Goal: Information Seeking & Learning: Learn about a topic

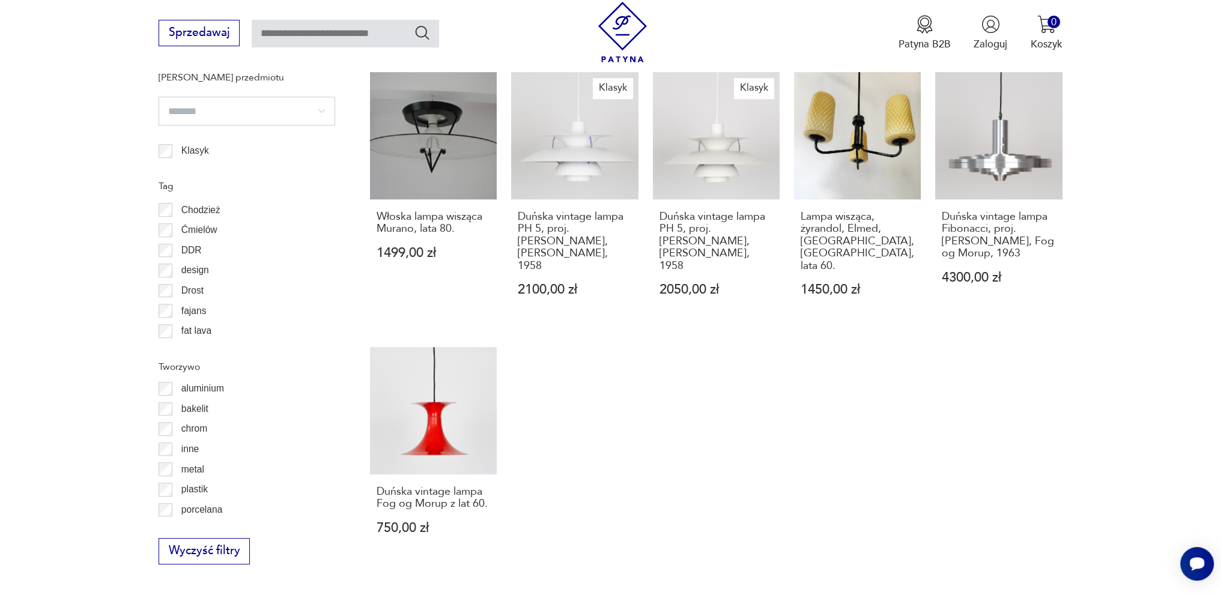
scroll to position [37, 0]
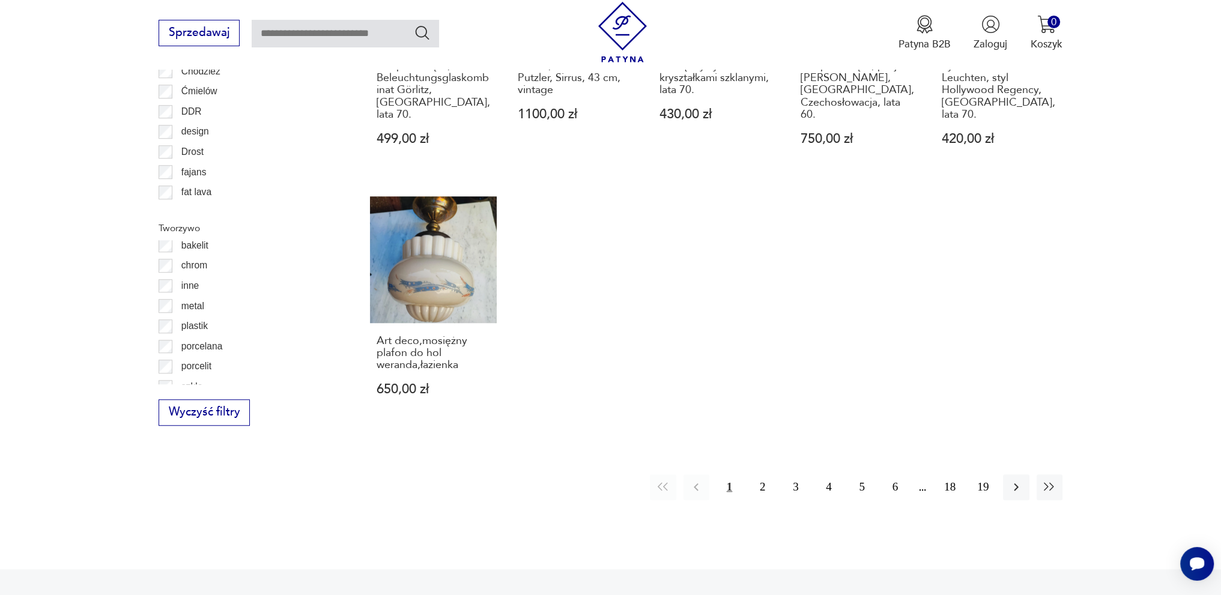
scroll to position [32, 0]
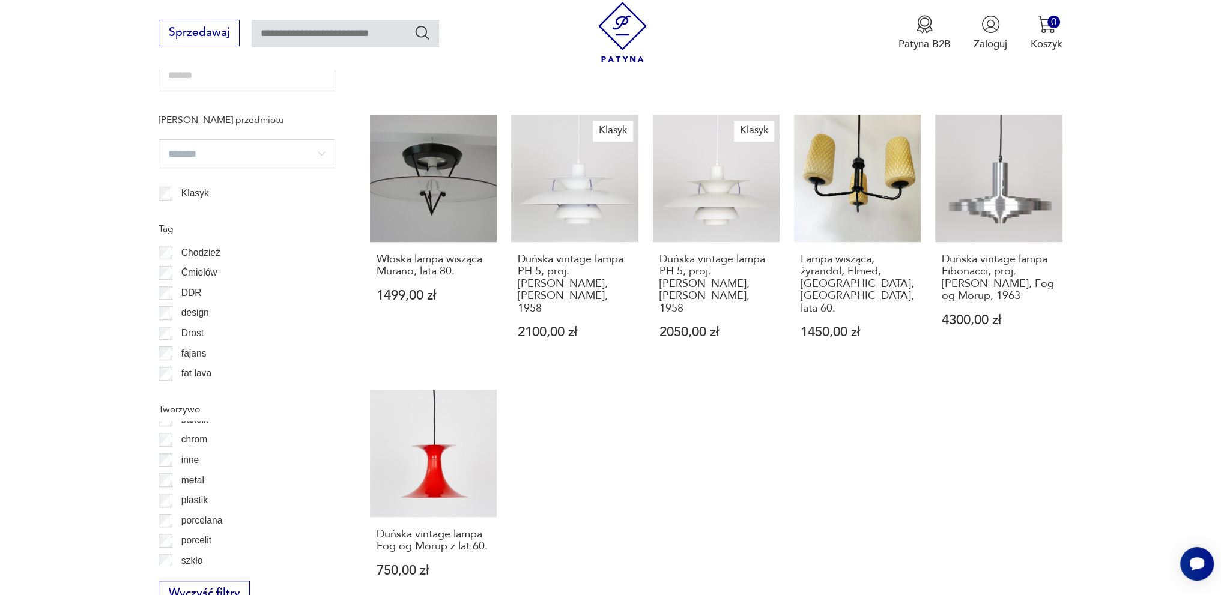
scroll to position [1257, 0]
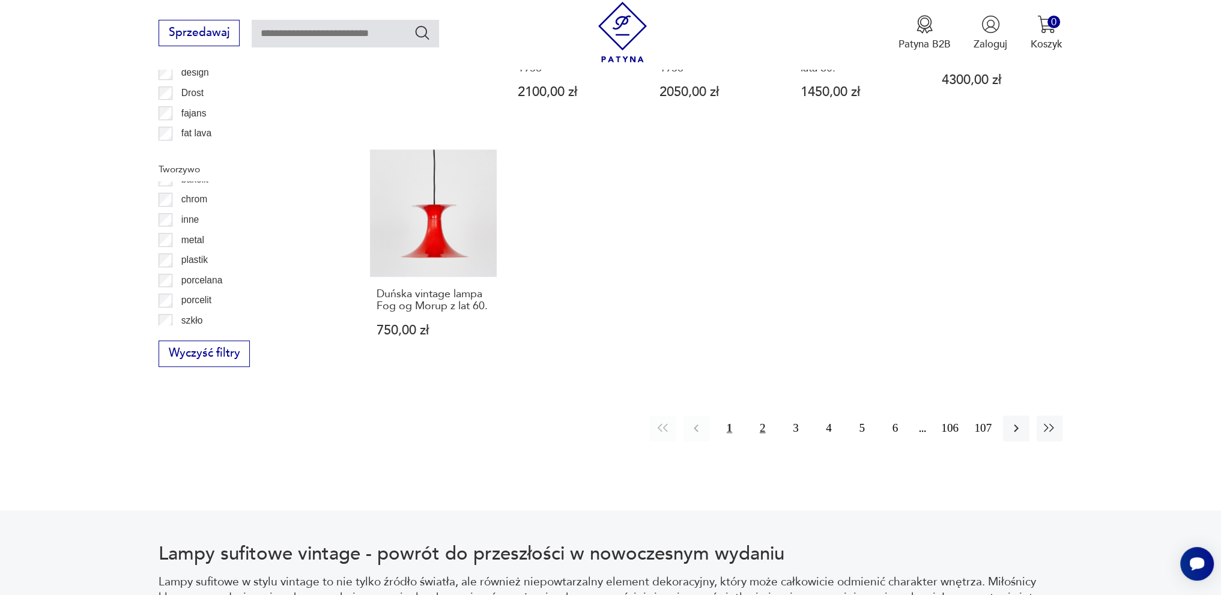
click at [764, 416] on button "2" at bounding box center [763, 429] width 26 height 26
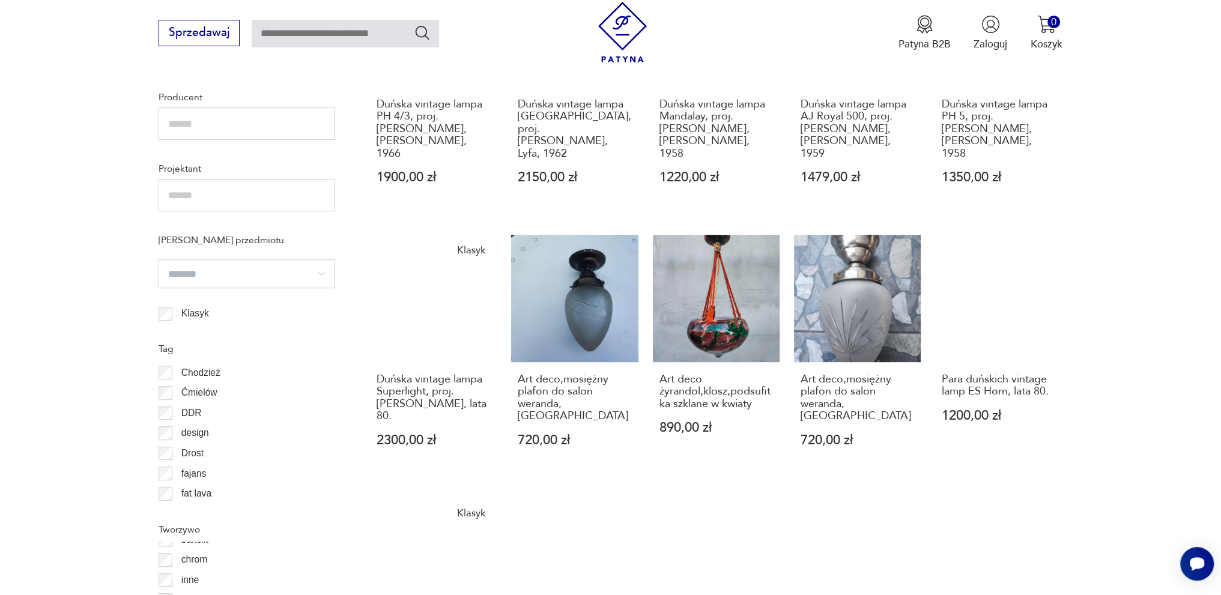
scroll to position [1137, 0]
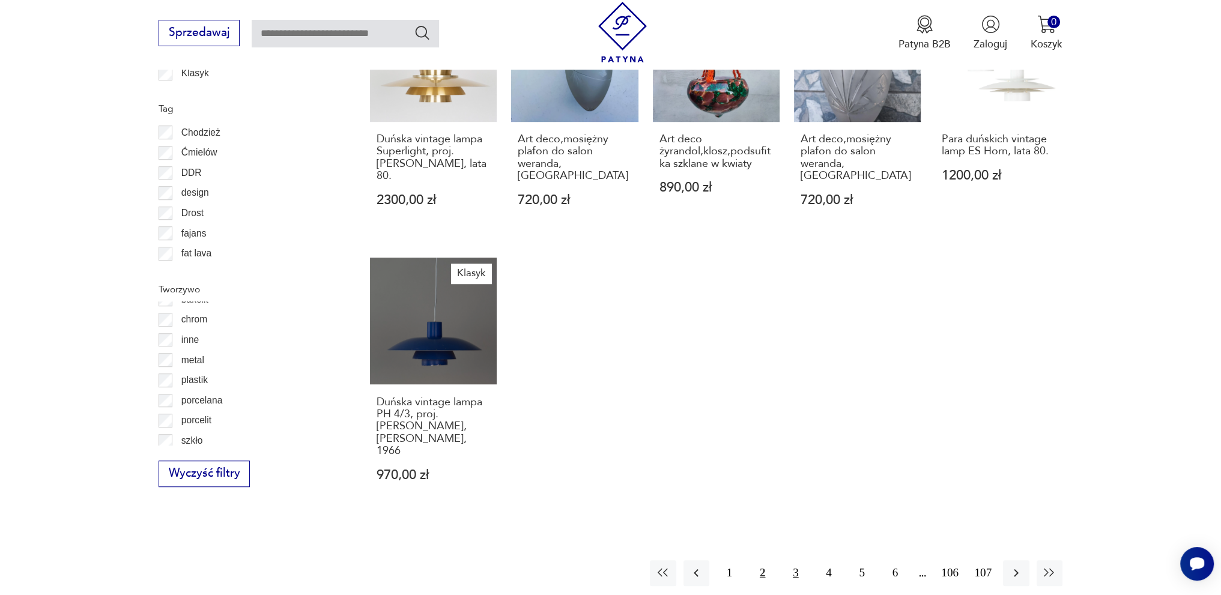
click at [797, 561] on button "3" at bounding box center [796, 574] width 26 height 26
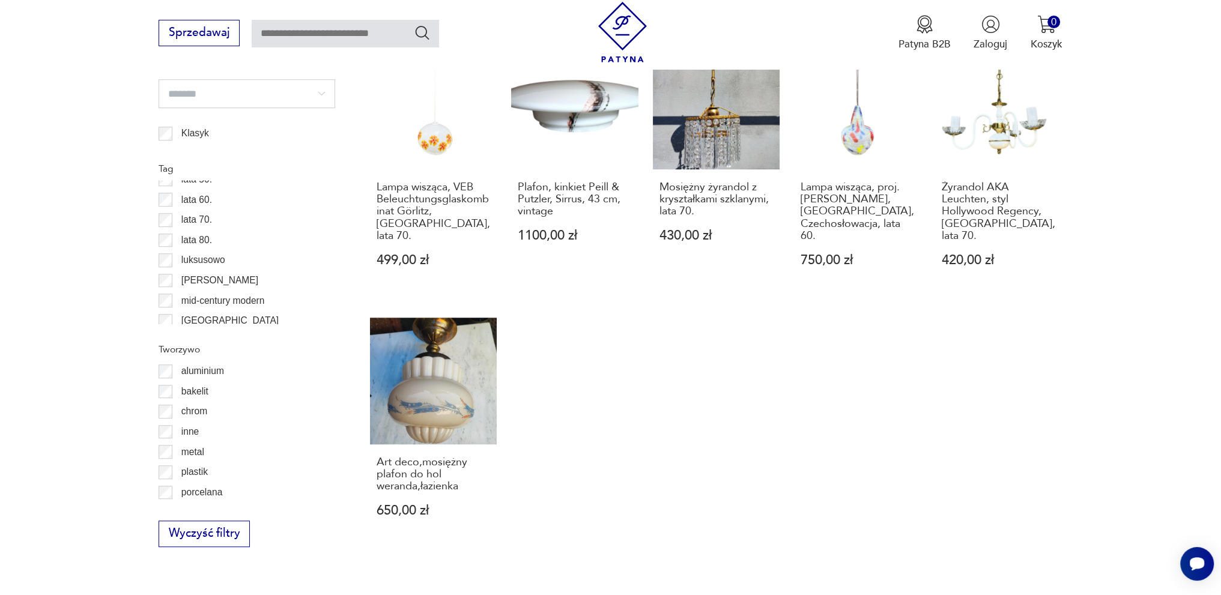
scroll to position [37, 0]
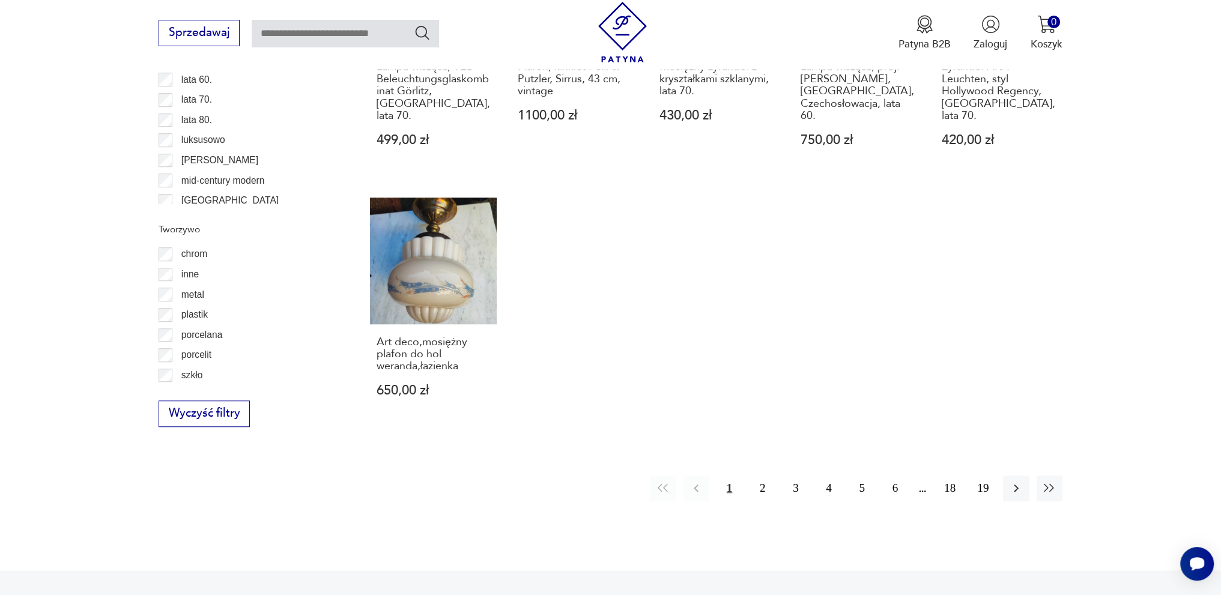
scroll to position [1257, 0]
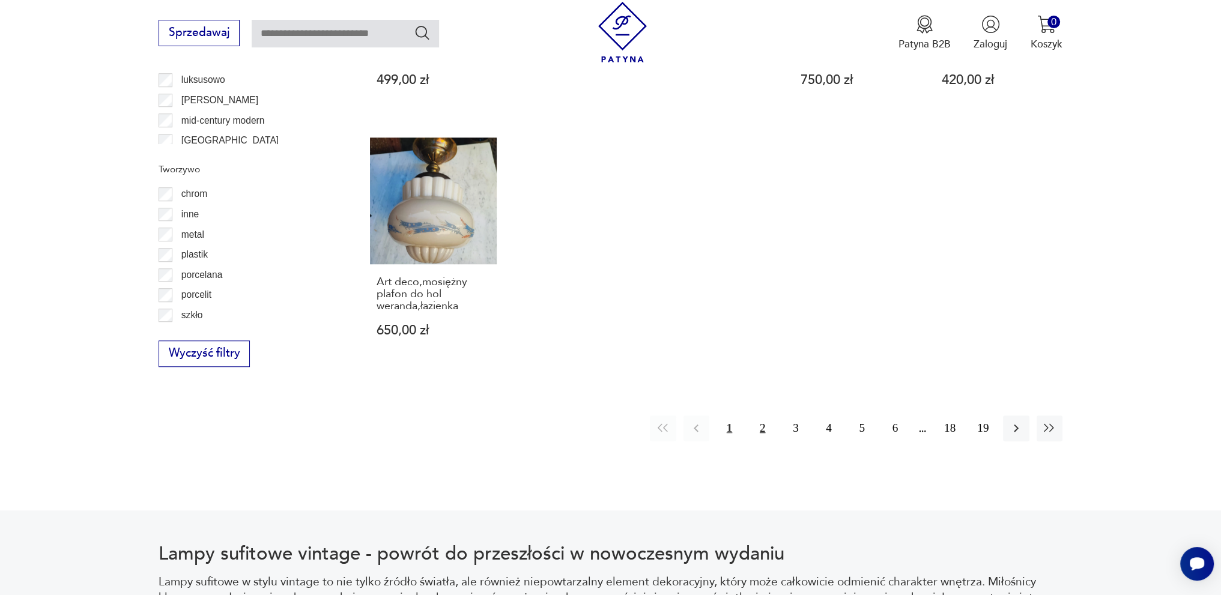
click at [760, 416] on button "2" at bounding box center [763, 429] width 26 height 26
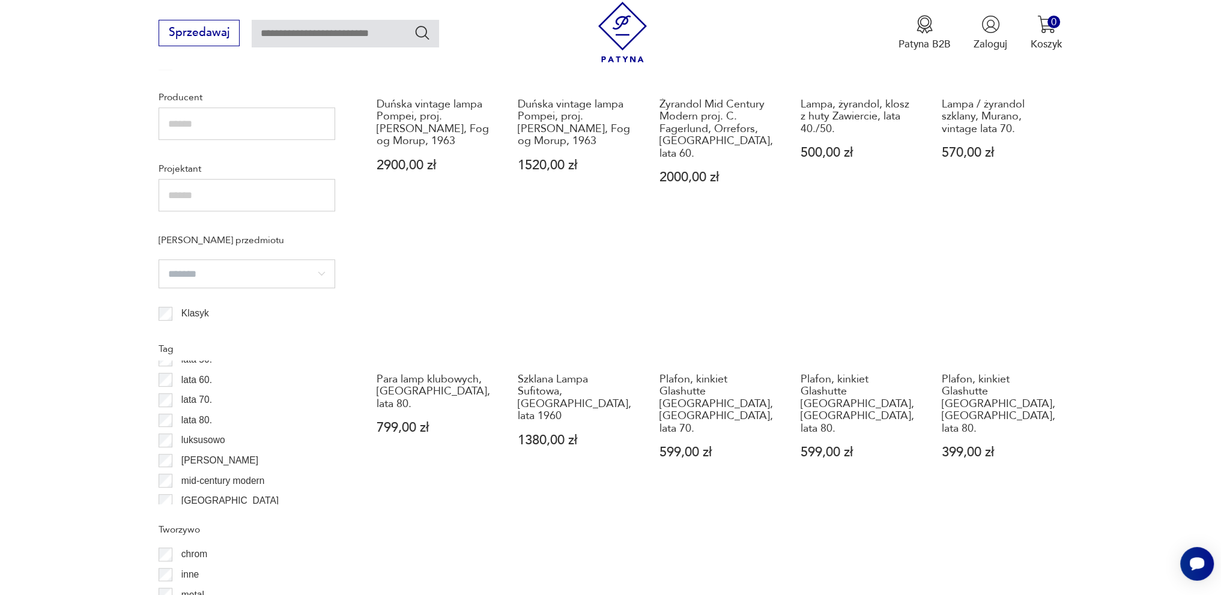
scroll to position [1197, 0]
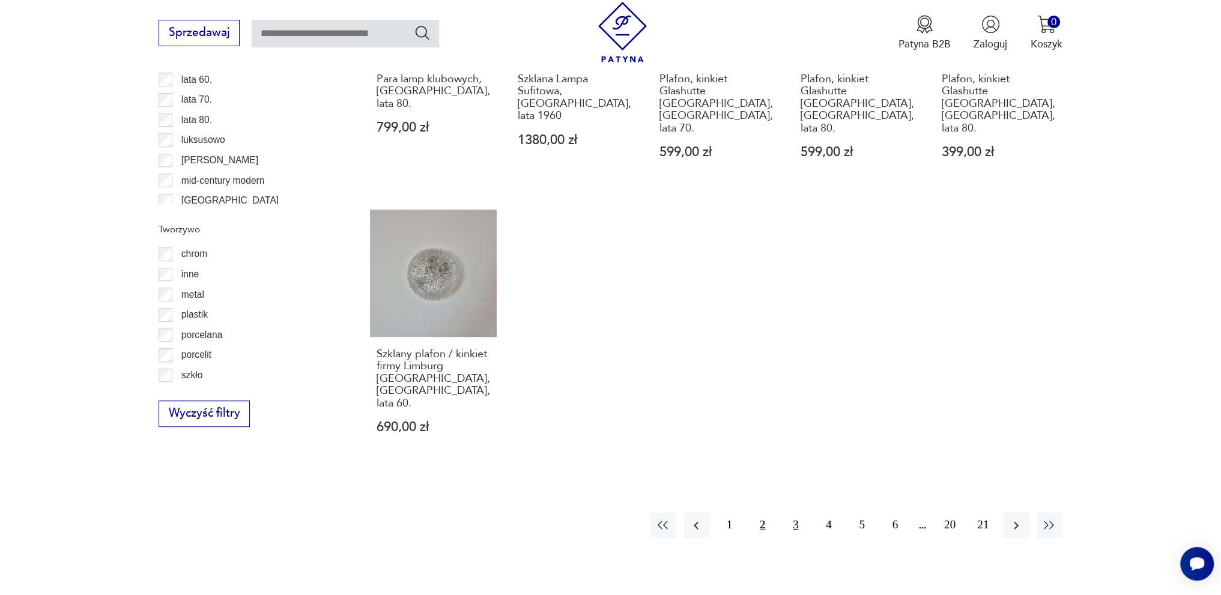
click at [799, 512] on button "3" at bounding box center [796, 525] width 26 height 26
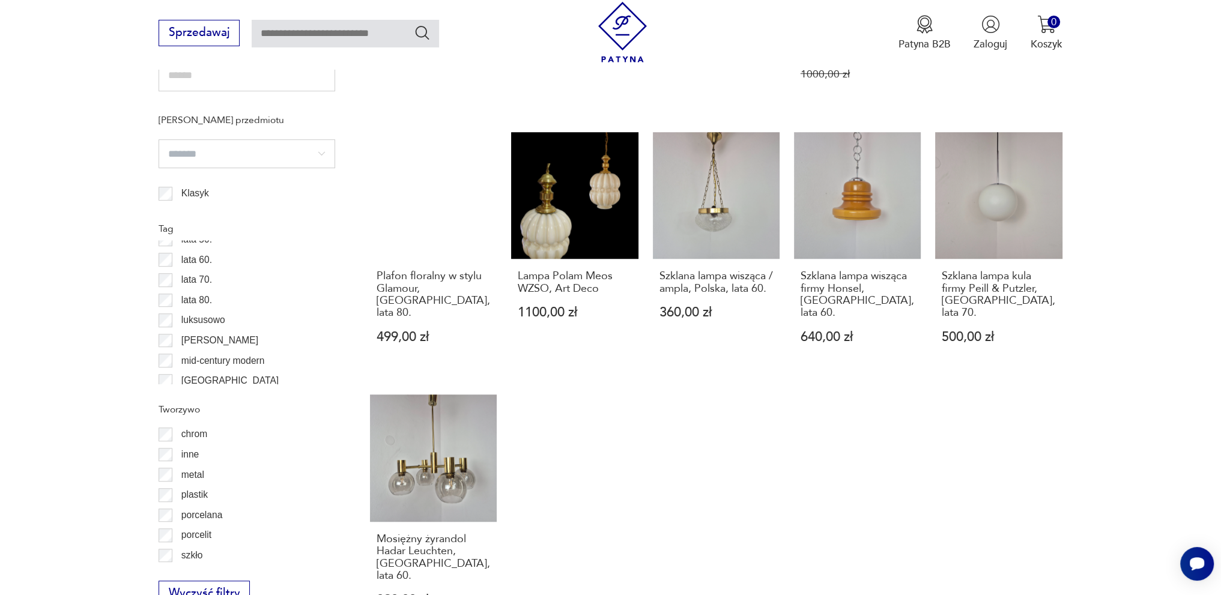
scroll to position [1318, 0]
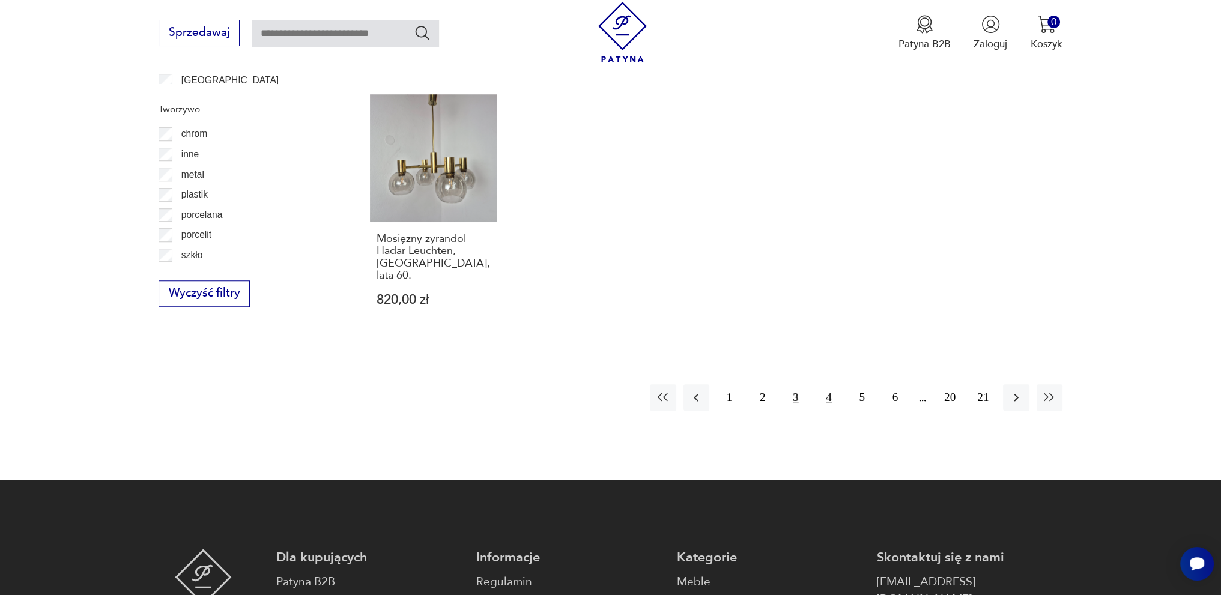
click at [831, 384] on button "4" at bounding box center [829, 397] width 26 height 26
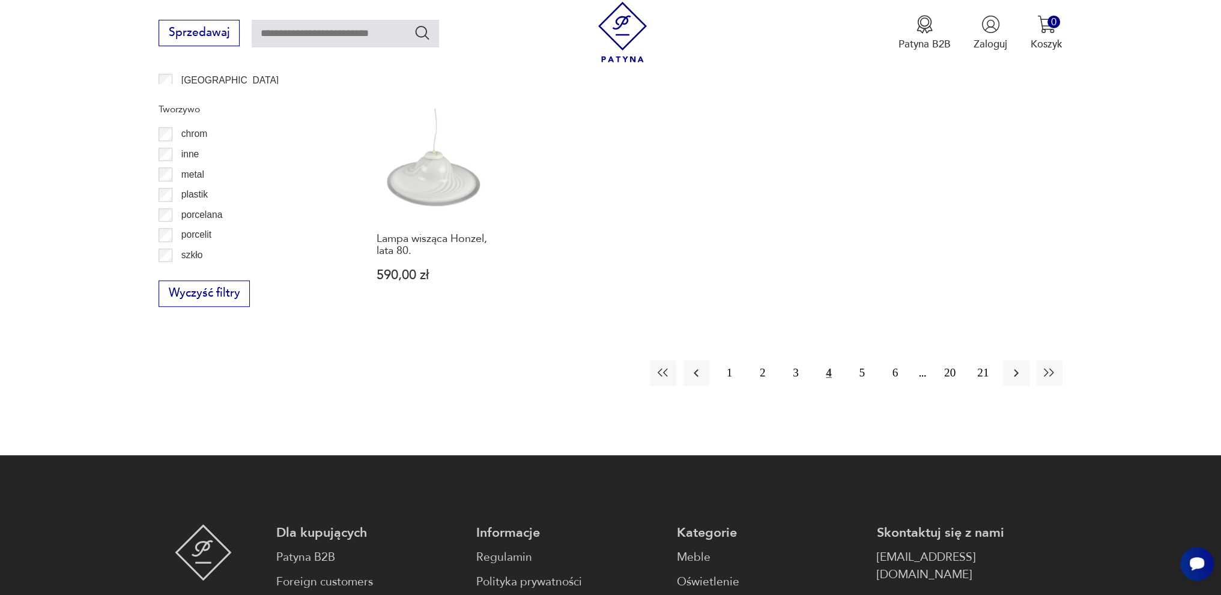
scroll to position [1137, 0]
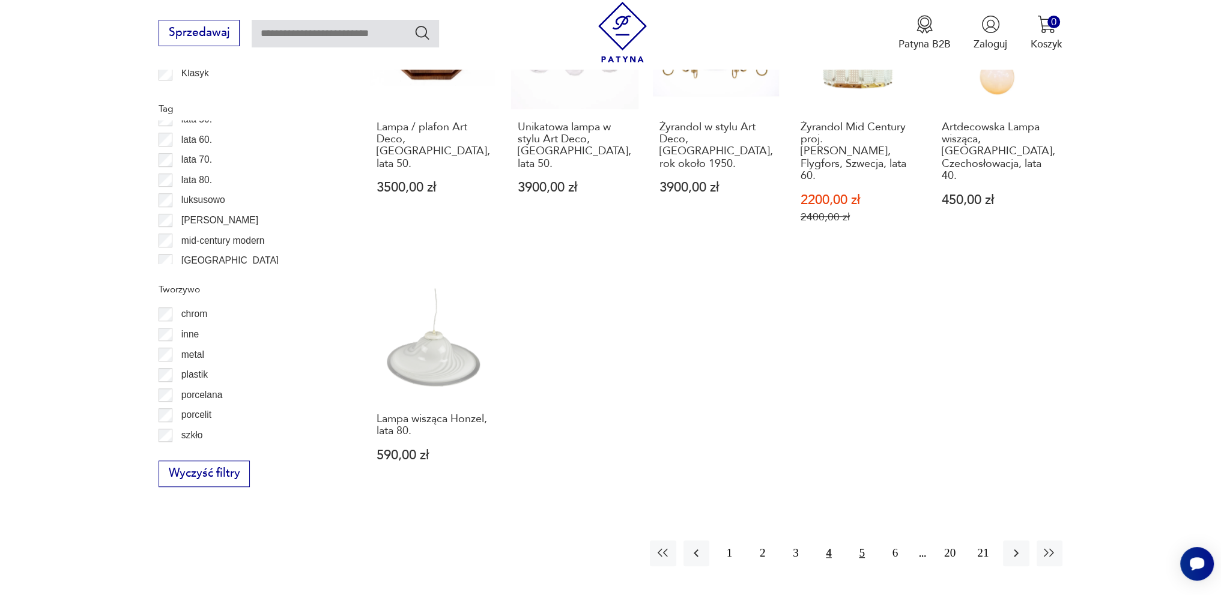
click at [862, 541] on button "5" at bounding box center [862, 554] width 26 height 26
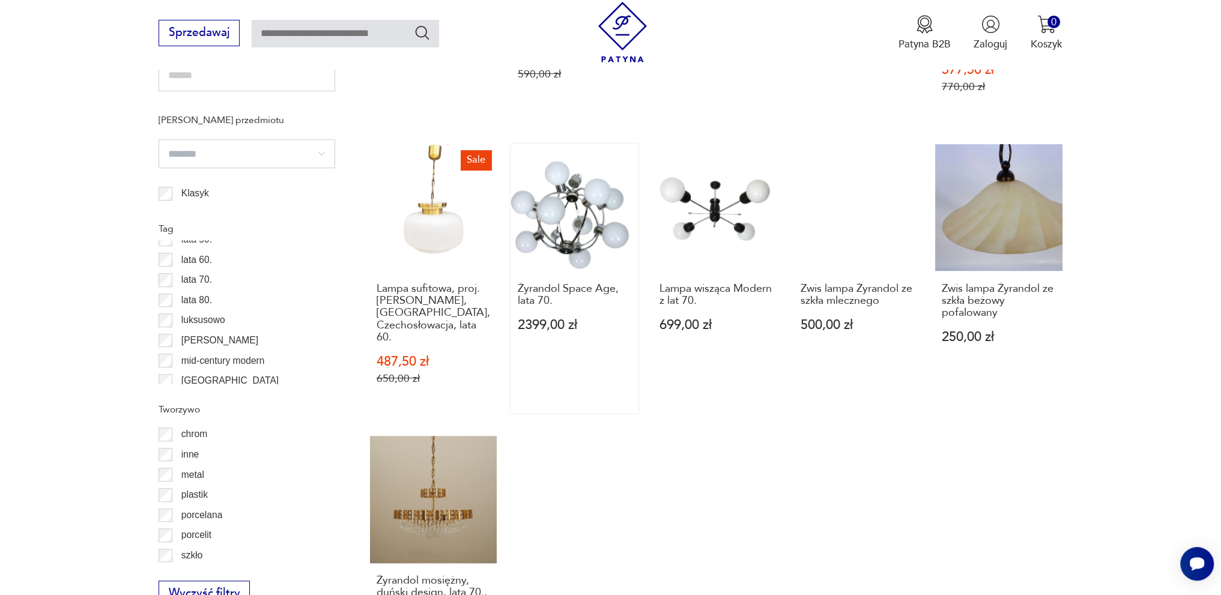
scroll to position [1257, 0]
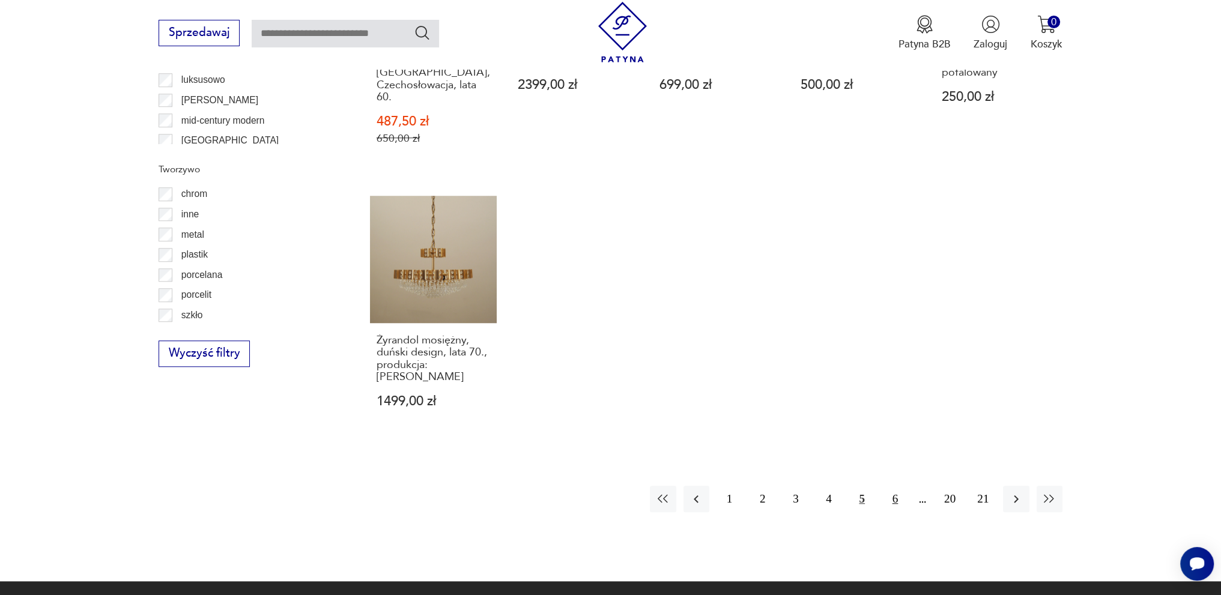
click at [892, 486] on button "6" at bounding box center [896, 499] width 26 height 26
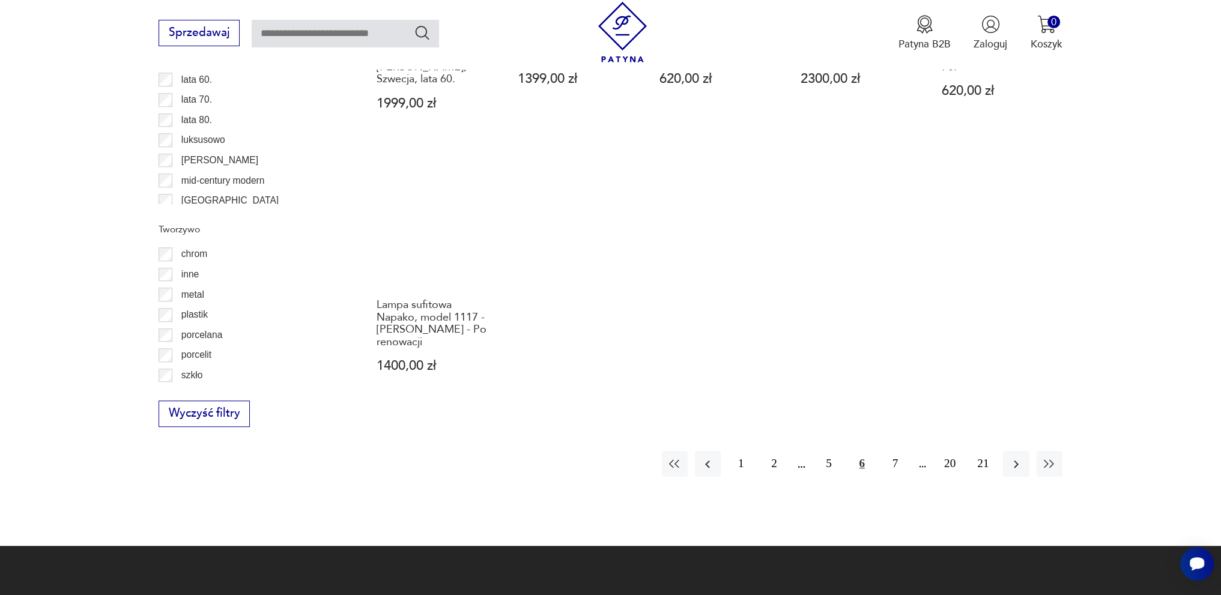
scroll to position [1257, 0]
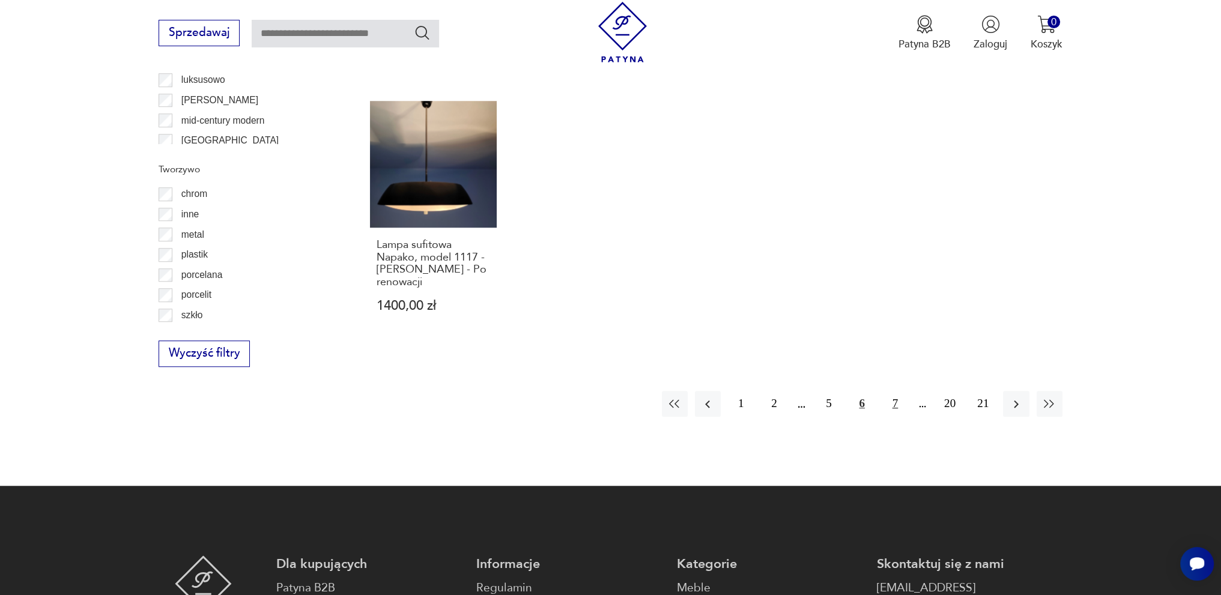
click at [894, 391] on button "7" at bounding box center [896, 404] width 26 height 26
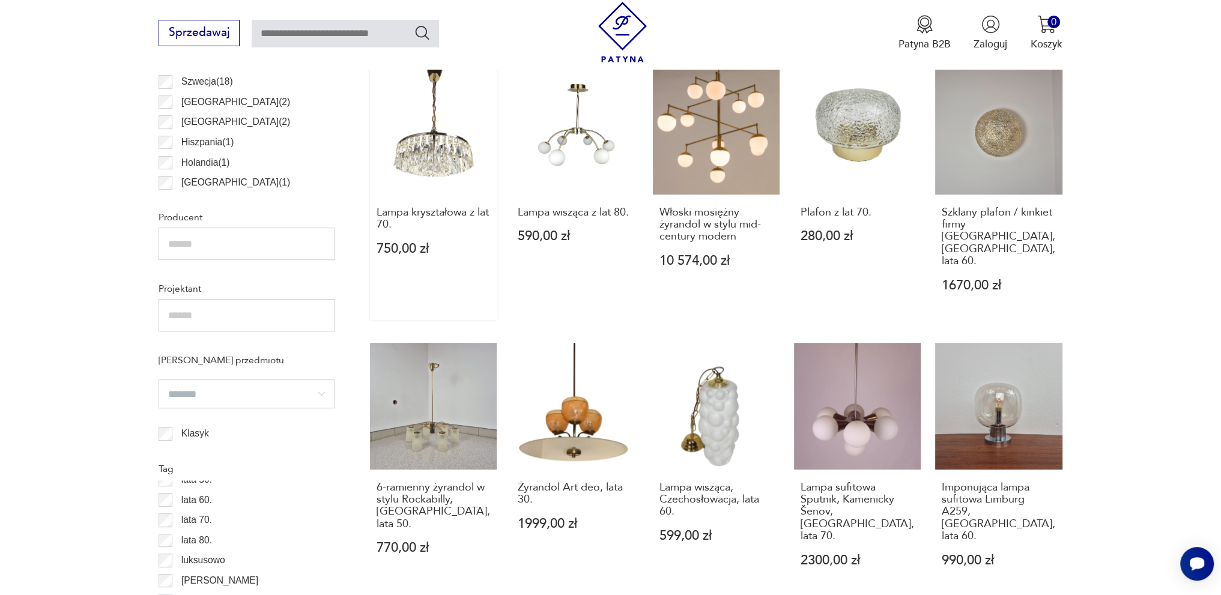
scroll to position [1077, 0]
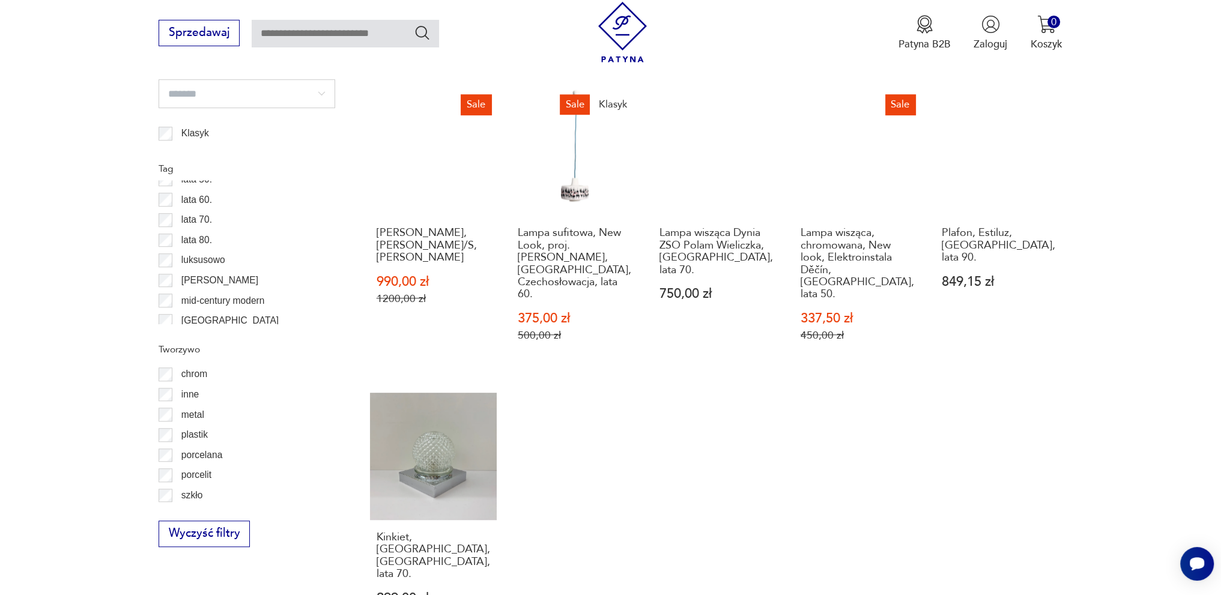
scroll to position [1318, 0]
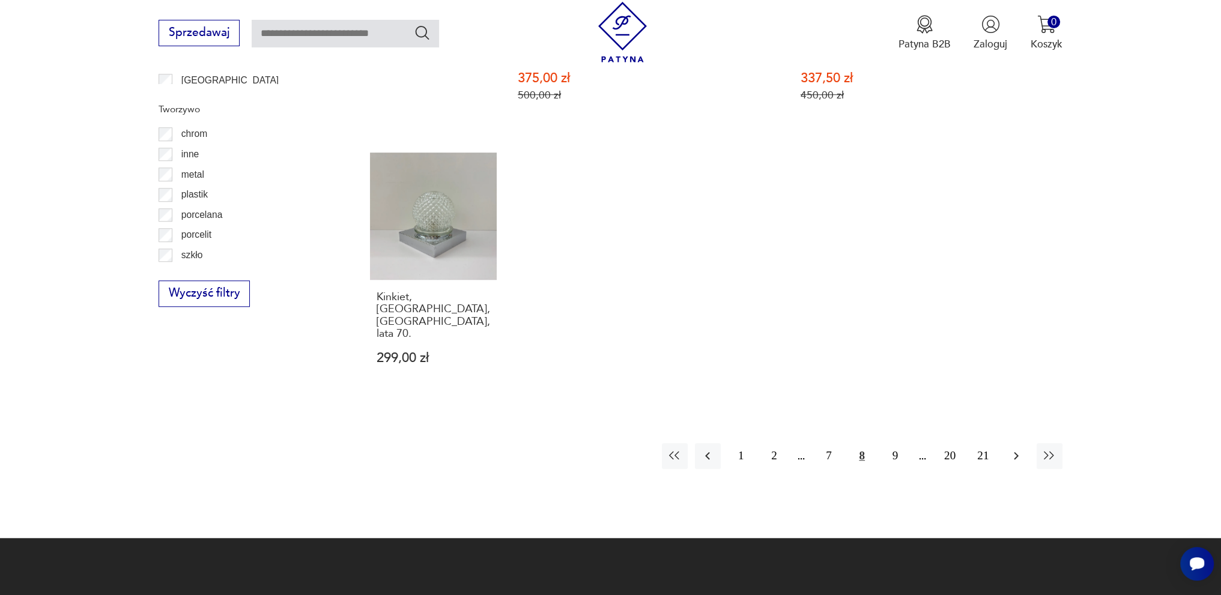
click at [1016, 449] on icon "button" at bounding box center [1016, 456] width 14 height 14
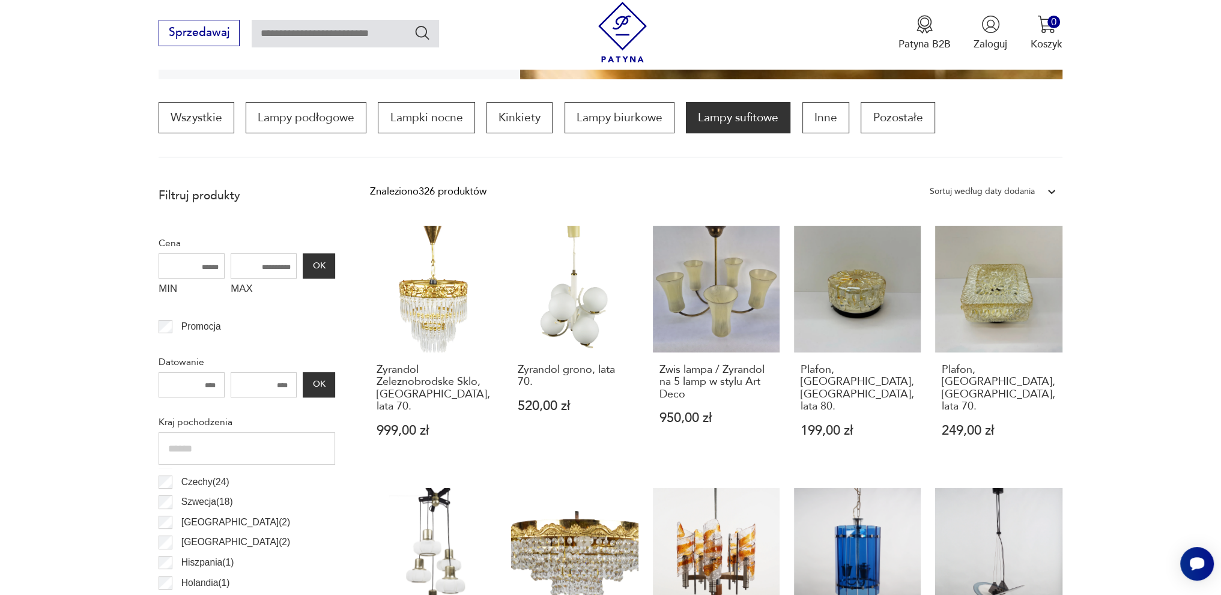
scroll to position [31, 0]
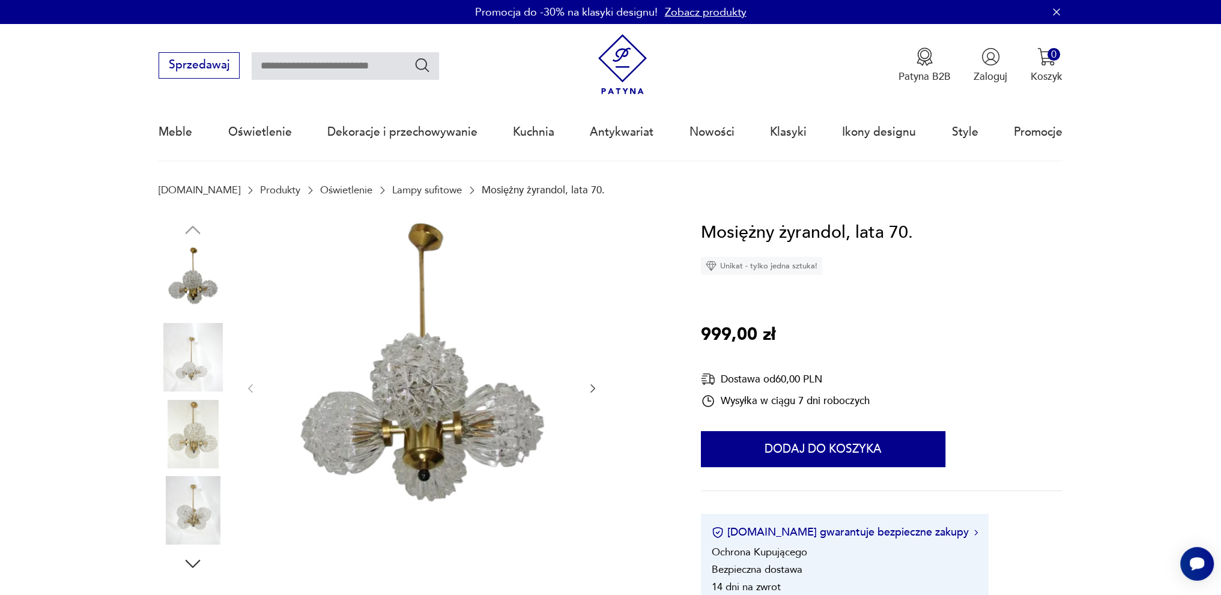
click at [589, 388] on icon "button" at bounding box center [593, 389] width 12 height 12
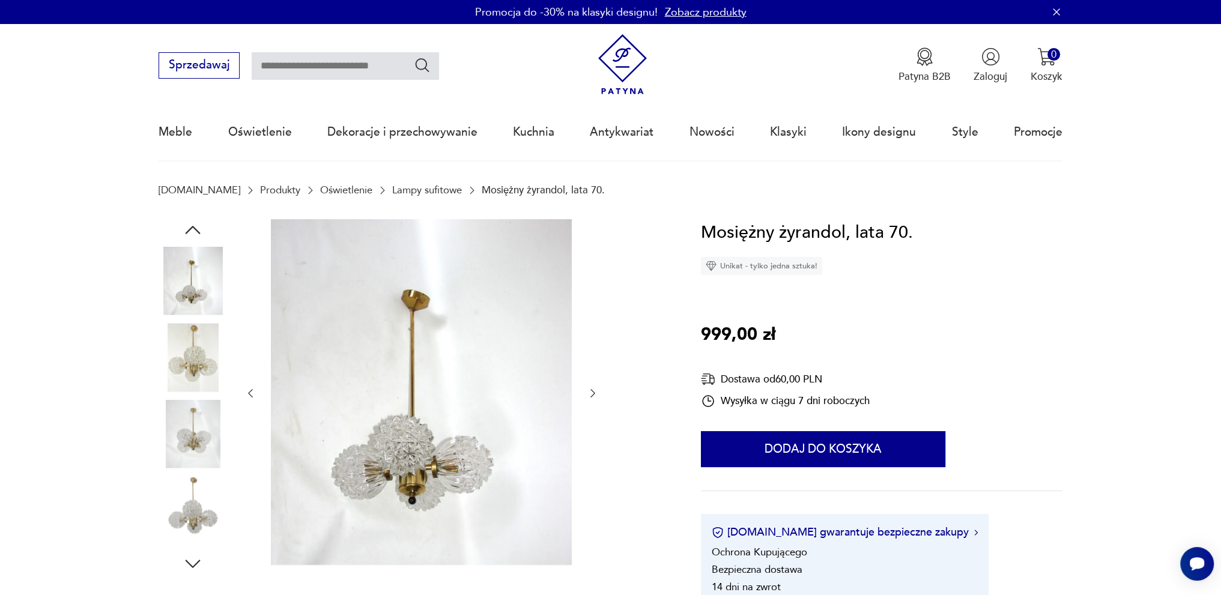
click at [587, 388] on icon "button" at bounding box center [593, 394] width 12 height 12
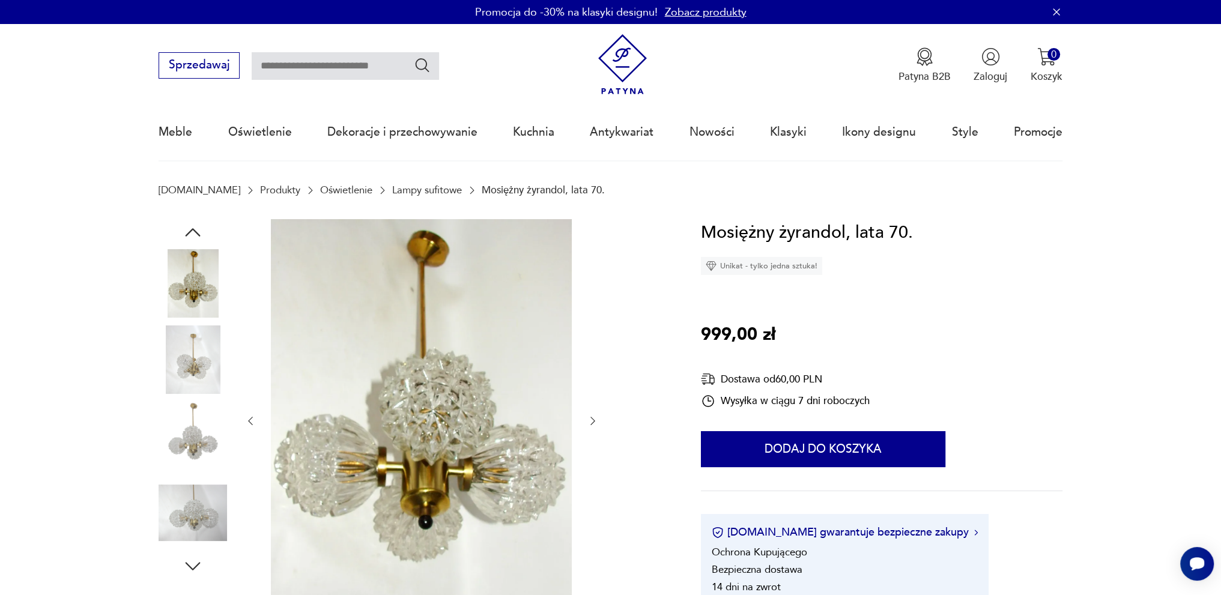
click at [586, 388] on div at bounding box center [422, 421] width 354 height 404
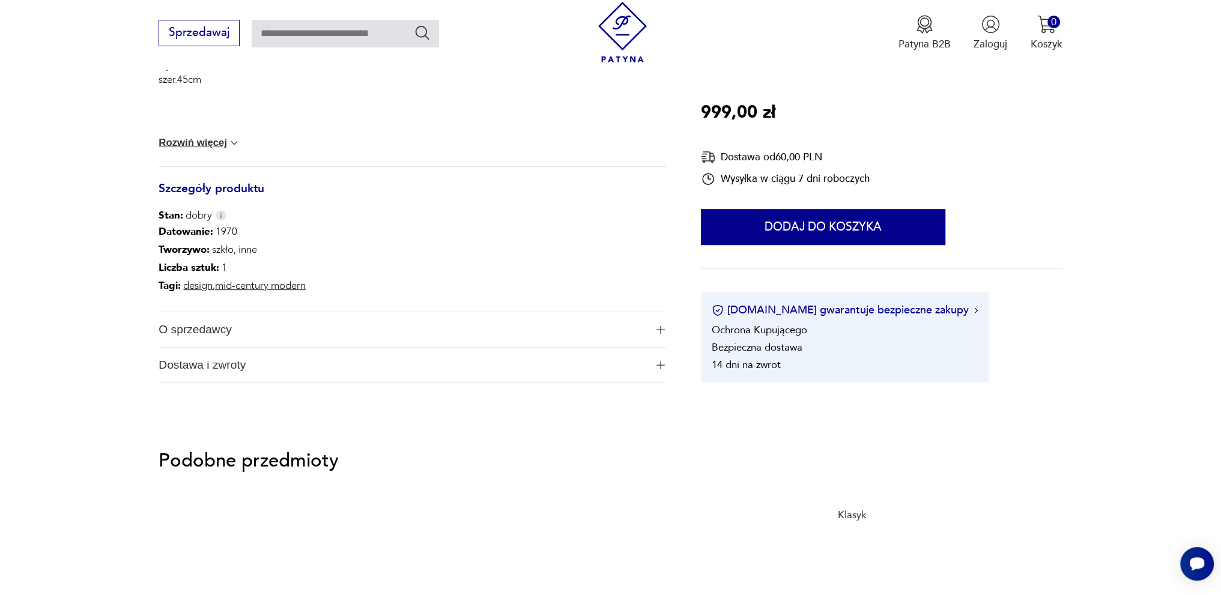
scroll to position [541, 0]
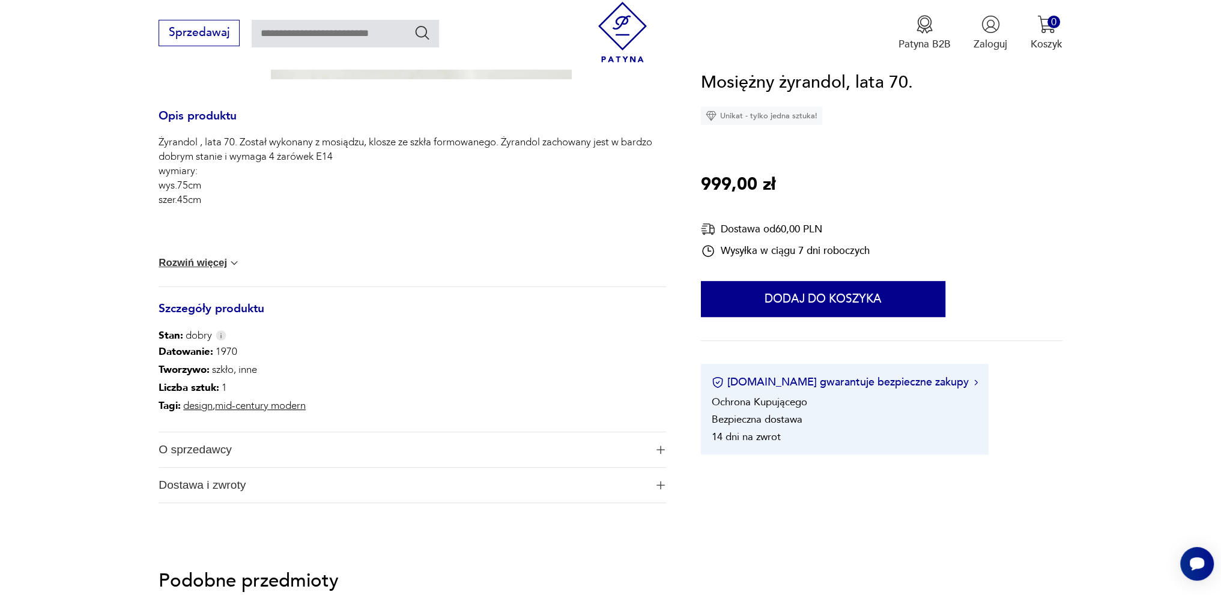
click at [231, 268] on img at bounding box center [234, 263] width 12 height 12
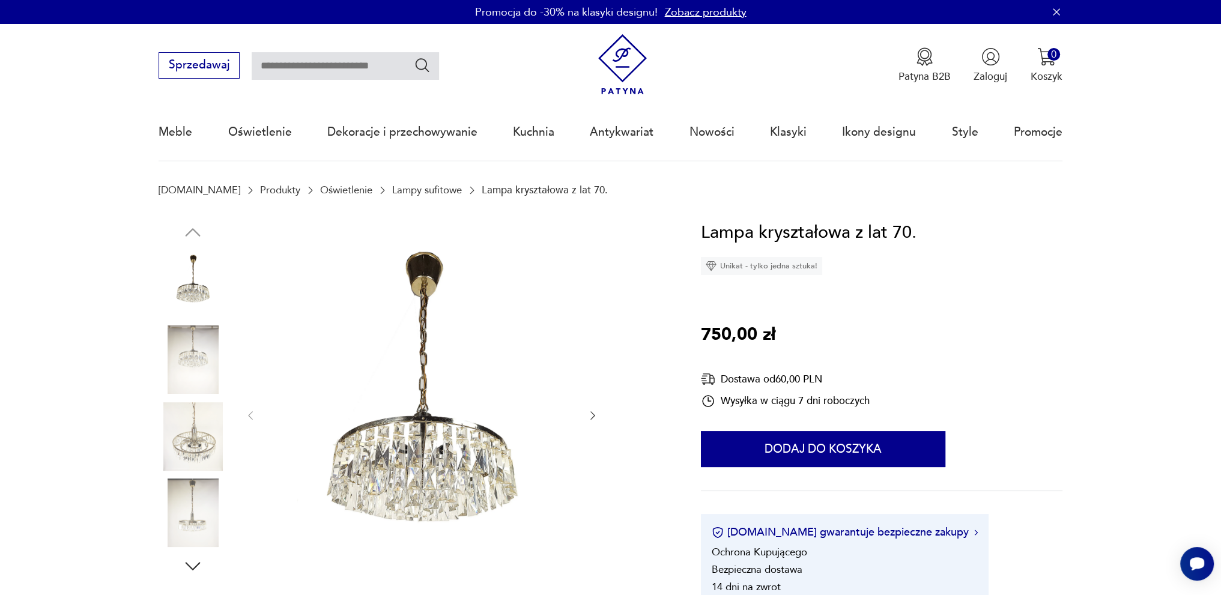
scroll to position [180, 0]
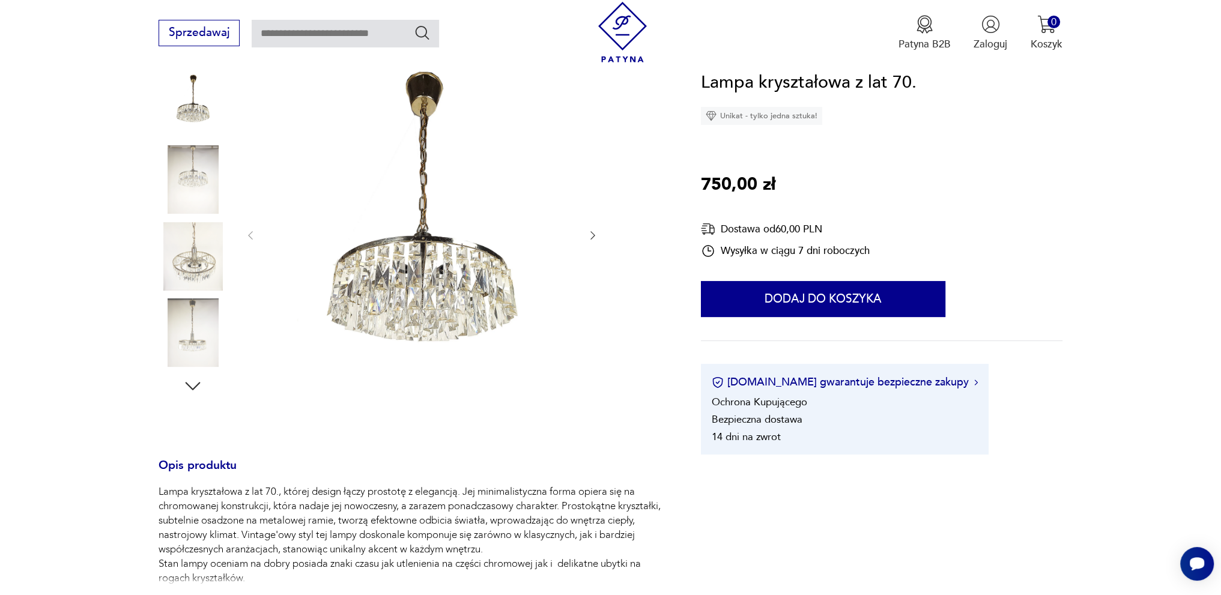
click at [595, 234] on icon "button" at bounding box center [593, 235] width 12 height 12
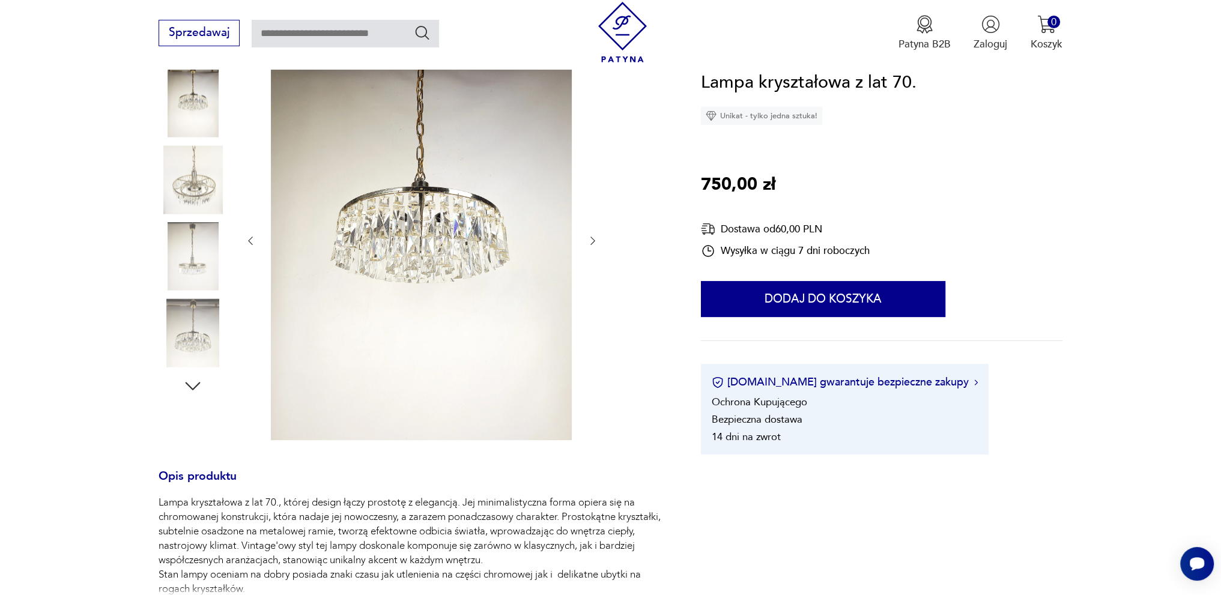
click at [595, 234] on button "button" at bounding box center [593, 241] width 12 height 14
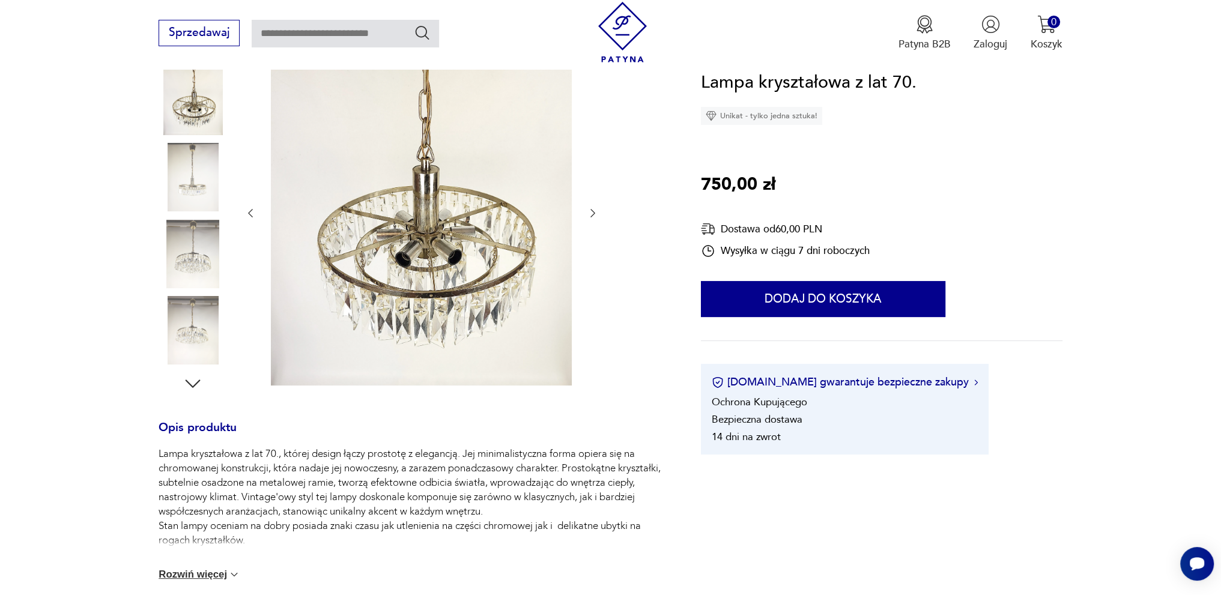
scroll to position [120, 0]
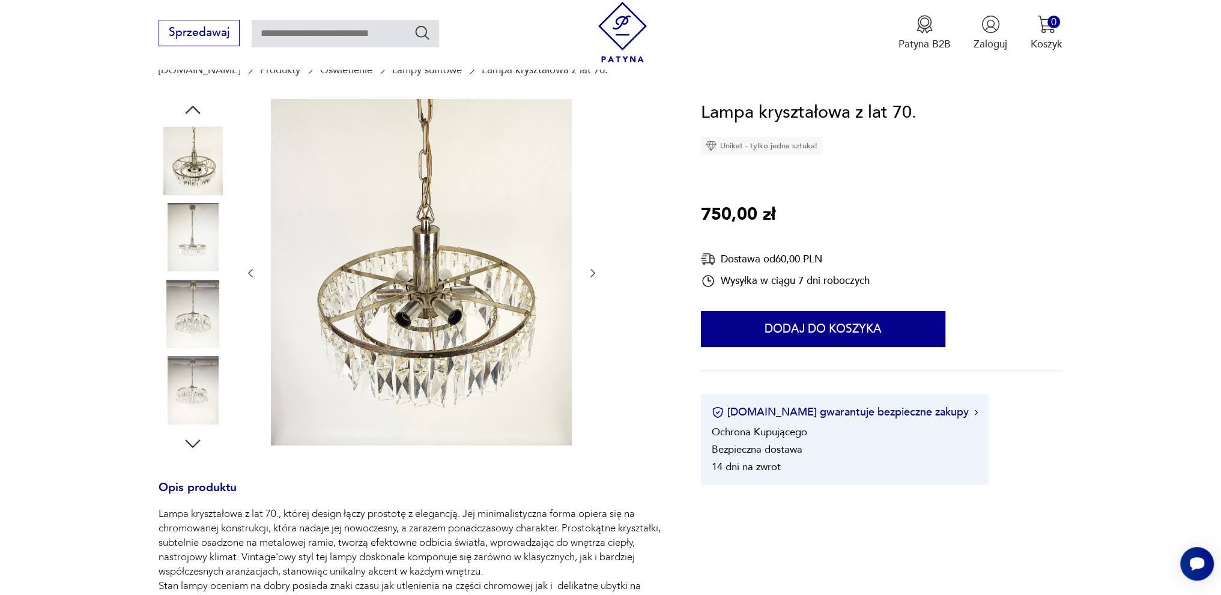
click at [782, 120] on h1 "Lampa kryształowa z lat 70." at bounding box center [809, 113] width 216 height 28
click at [782, 119] on h1 "Lampa kryształowa z lat 70." at bounding box center [809, 113] width 216 height 28
copy h1 "kryształowa"
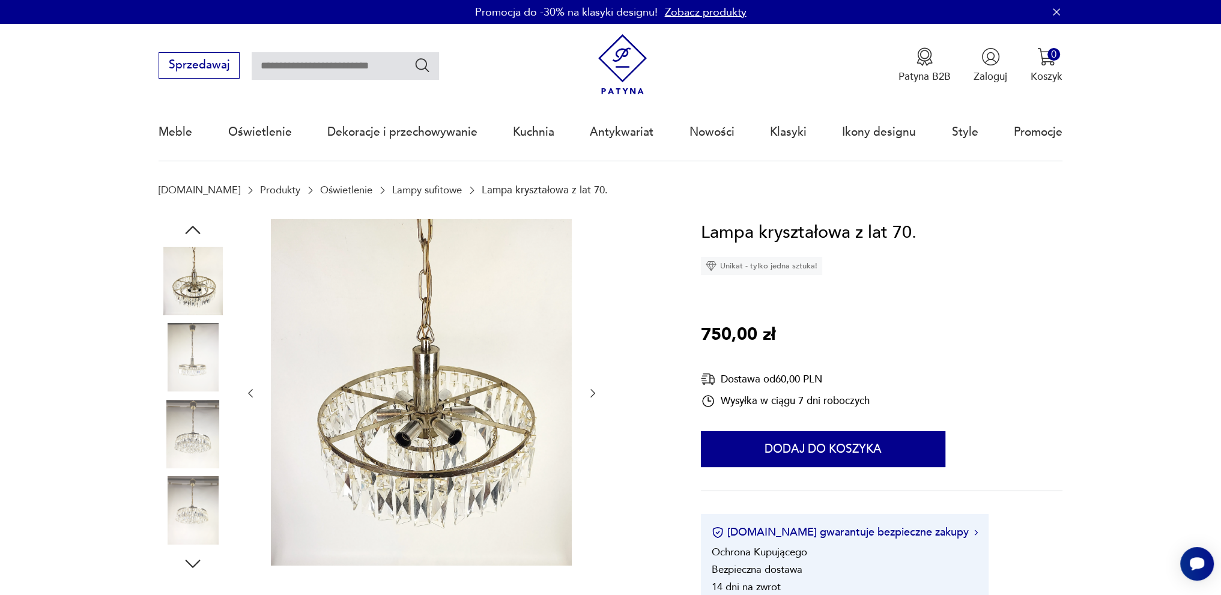
click at [322, 62] on input "text" at bounding box center [345, 66] width 187 height 28
paste input "**********"
type input "**********"
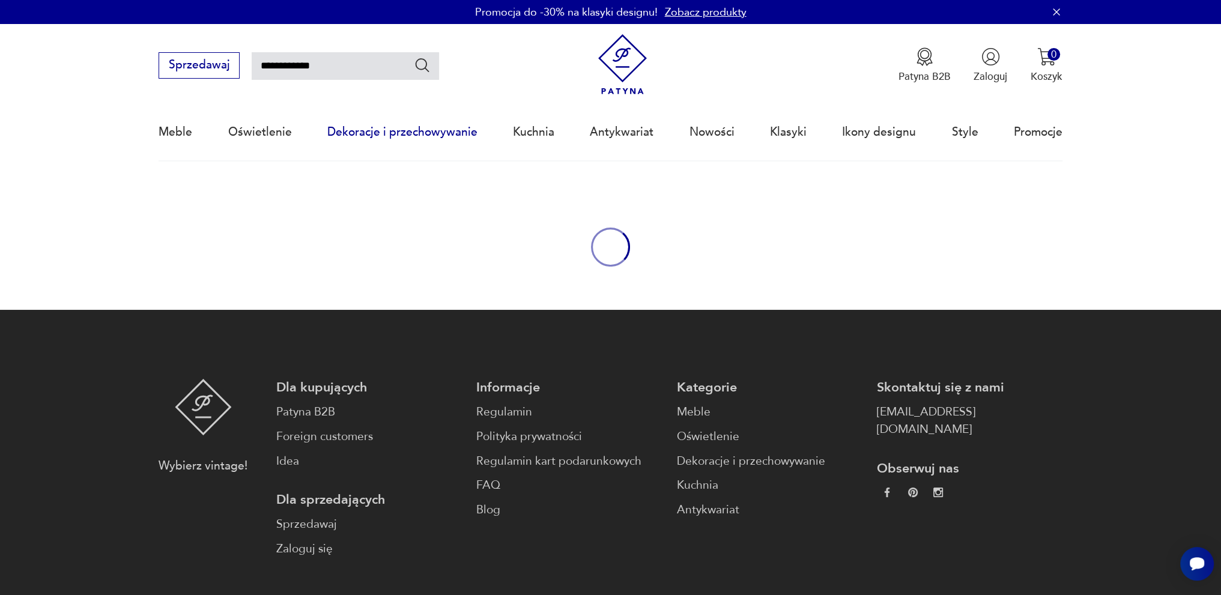
type input "**********"
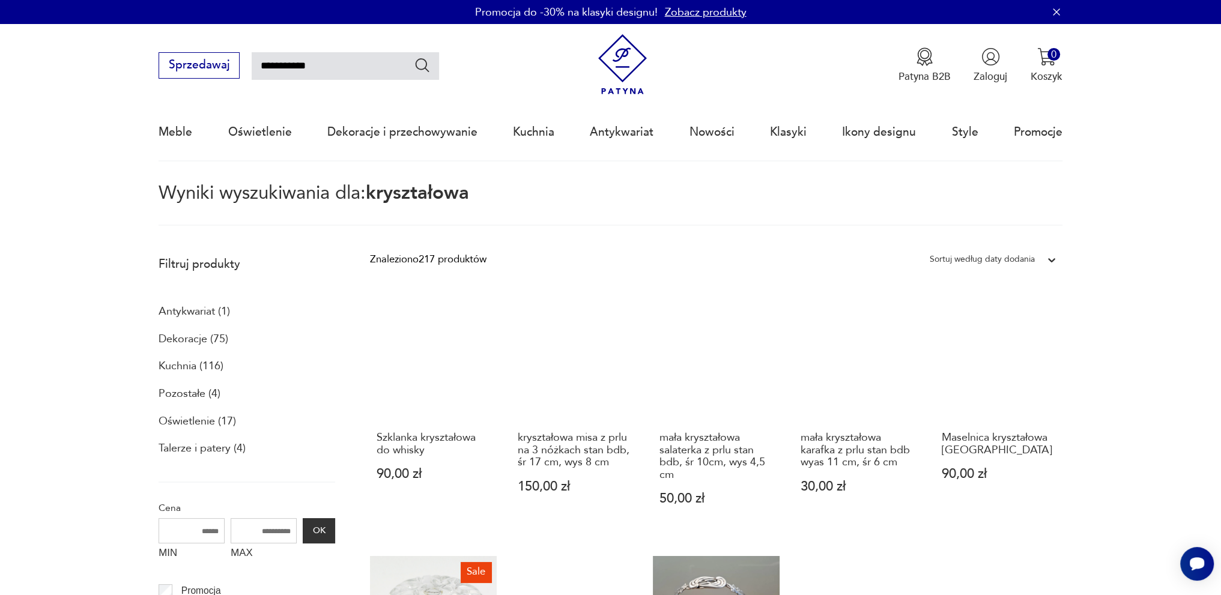
scroll to position [120, 0]
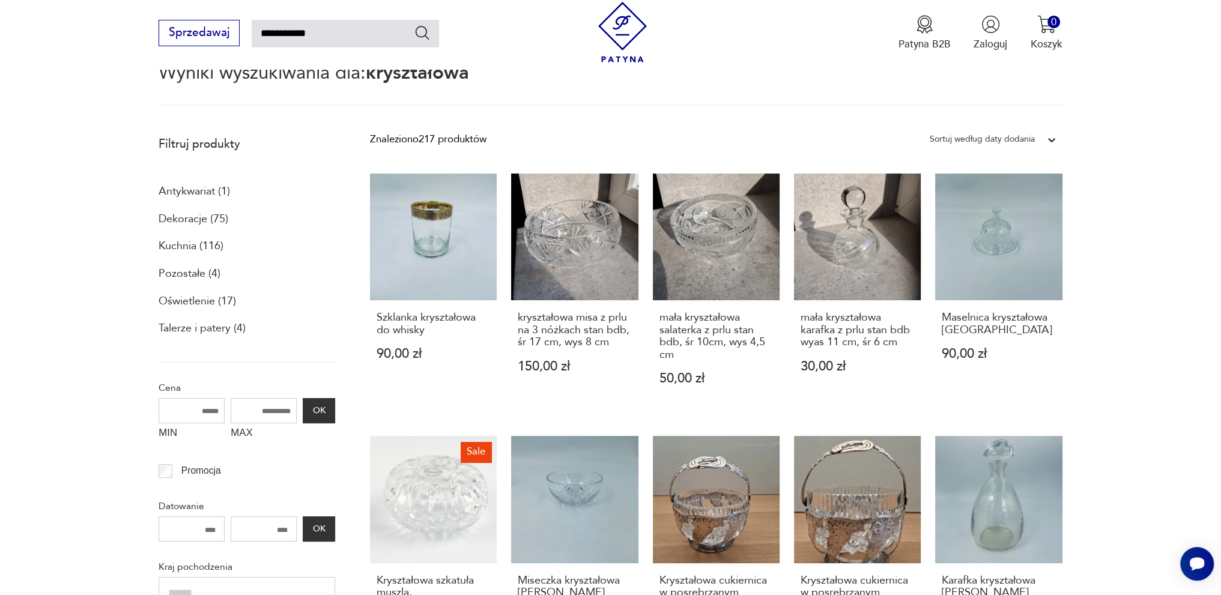
click at [192, 307] on p "Oświetlenie (17)" at bounding box center [198, 301] width 78 height 20
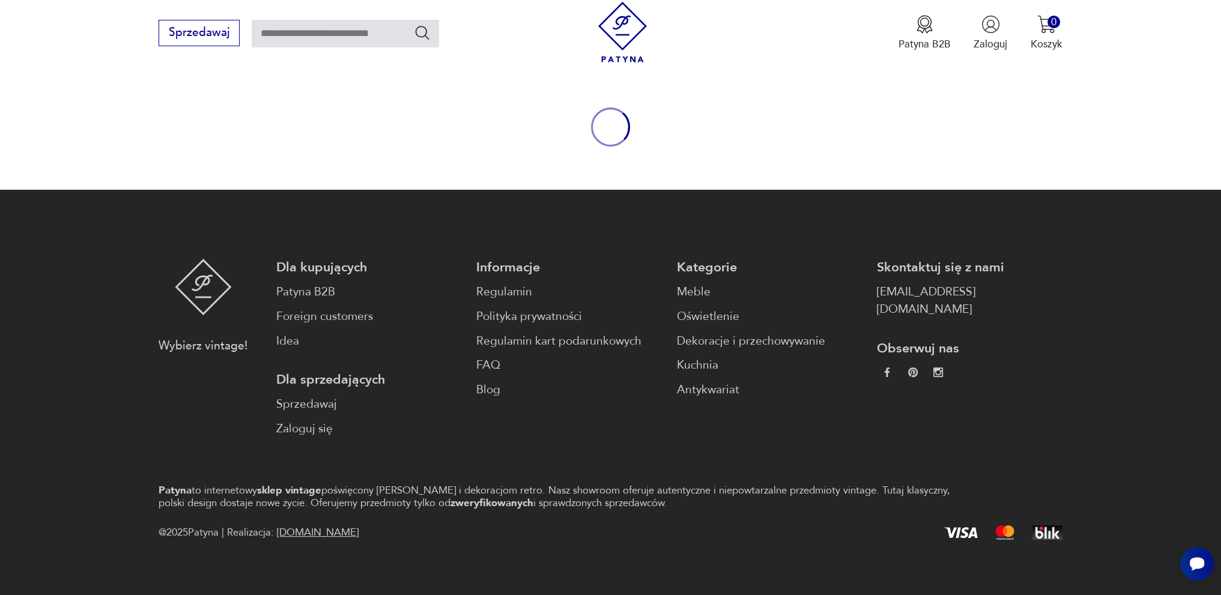
type input "**********"
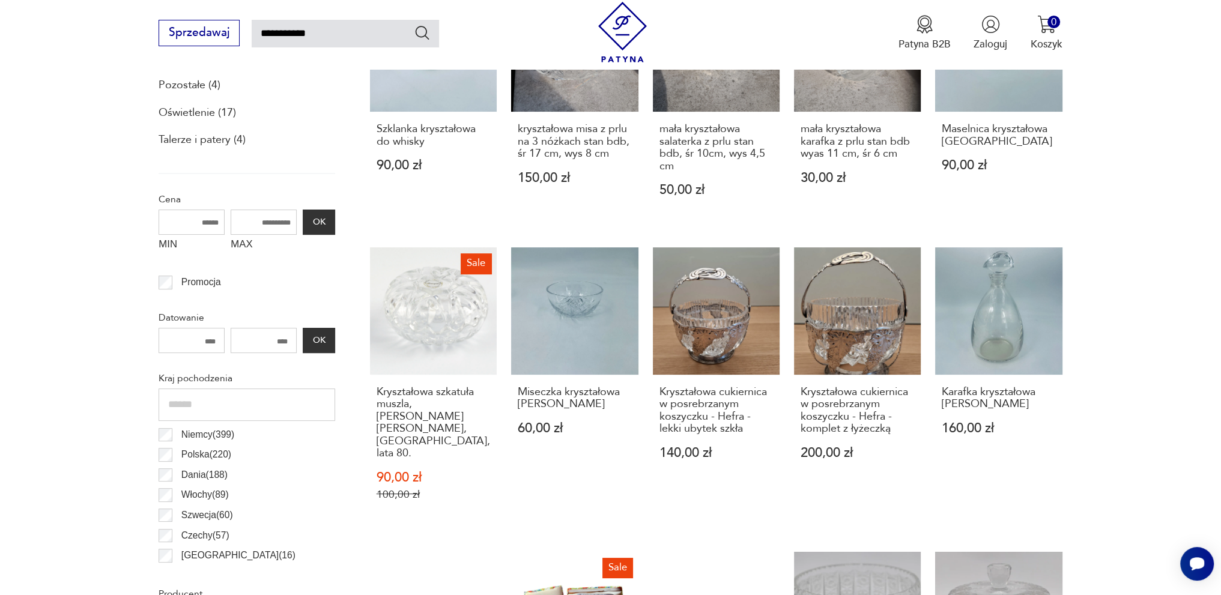
scroll to position [189, 0]
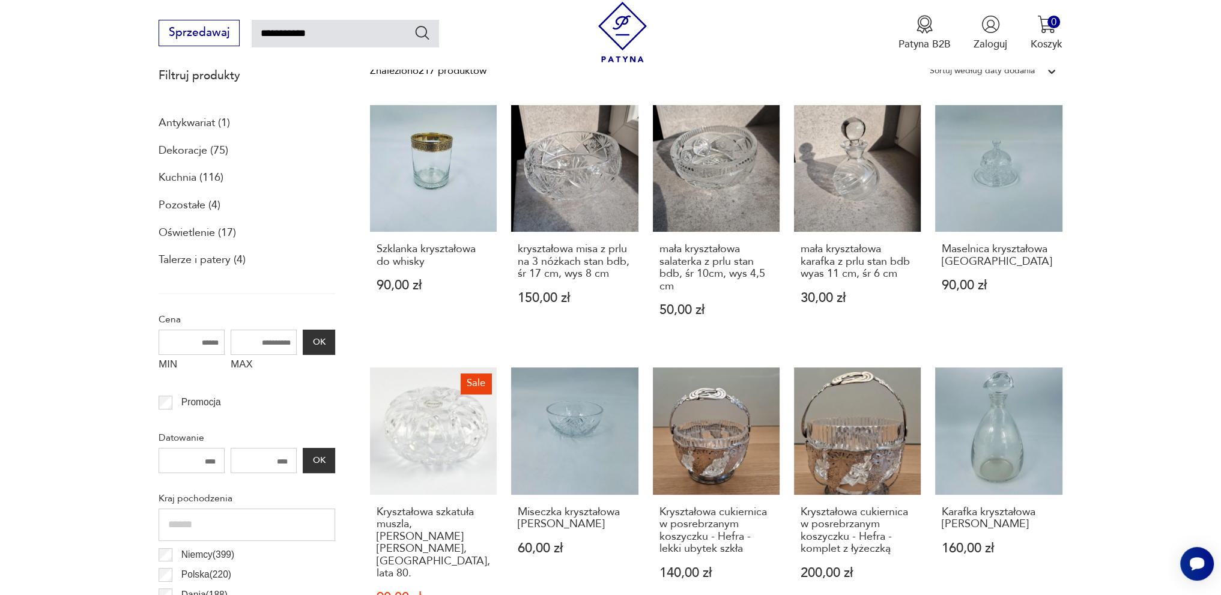
click at [190, 231] on p "Oświetlenie (17)" at bounding box center [198, 233] width 78 height 20
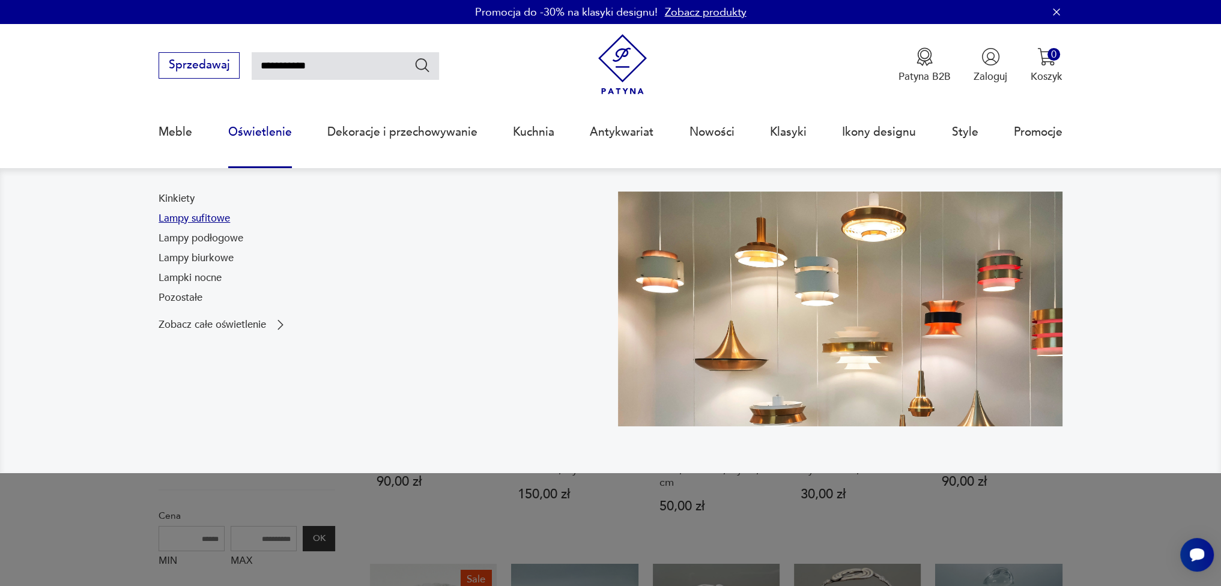
click at [207, 217] on link "Lampy sufitowe" at bounding box center [194, 218] width 71 height 14
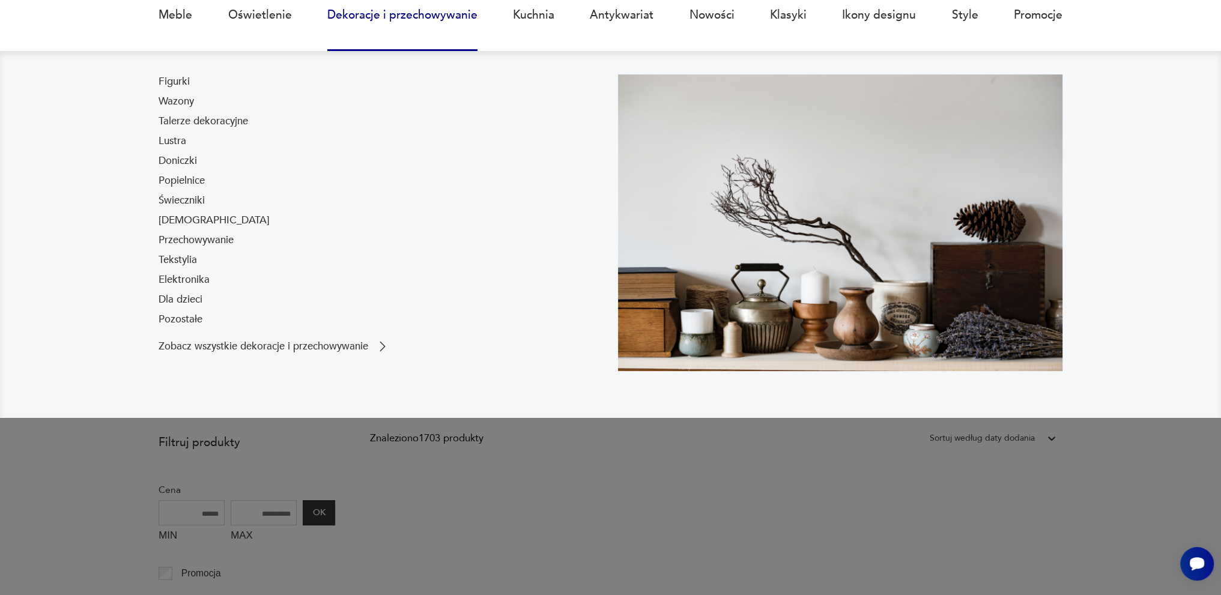
scroll to position [57, 0]
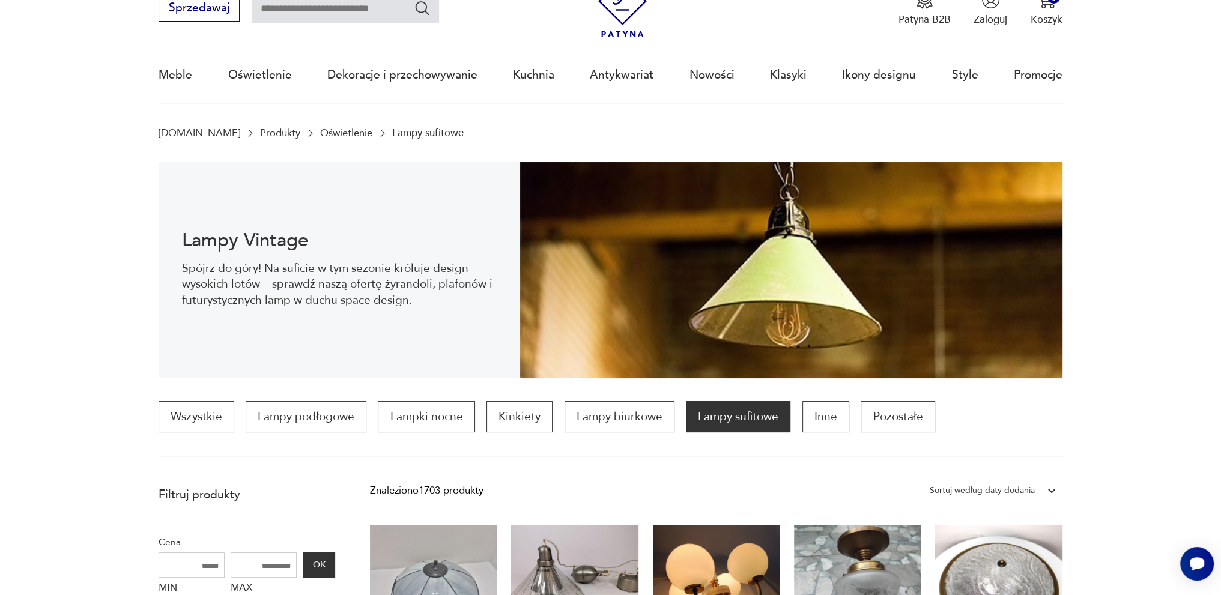
click at [339, 20] on input "text" at bounding box center [345, 9] width 187 height 28
type input "**********"
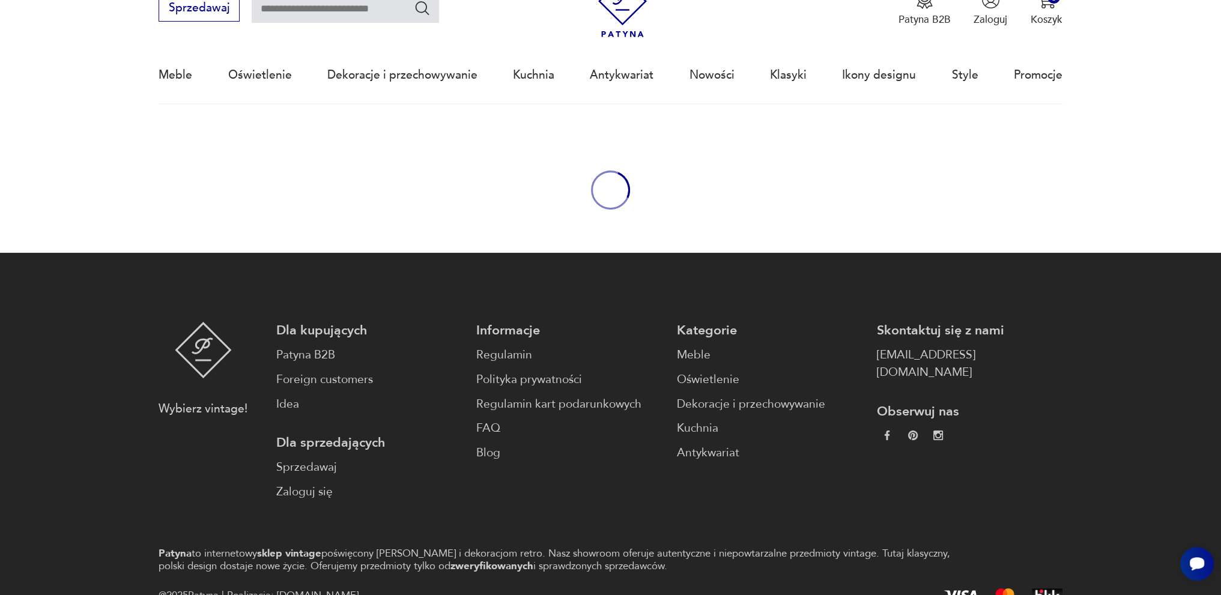
type input "**********"
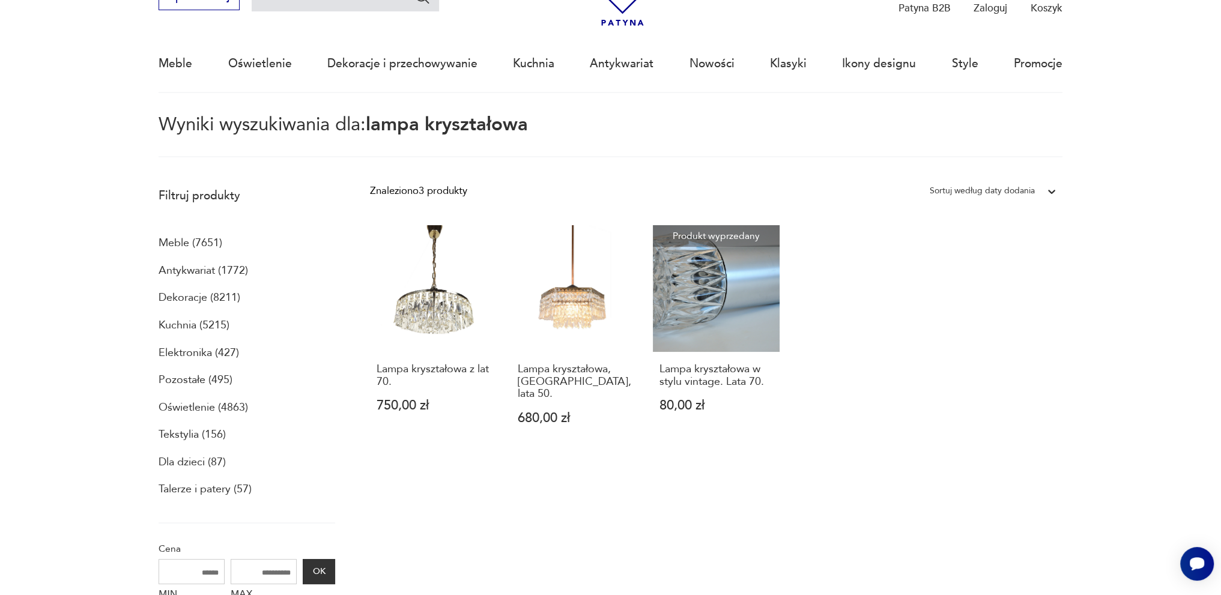
scroll to position [8, 0]
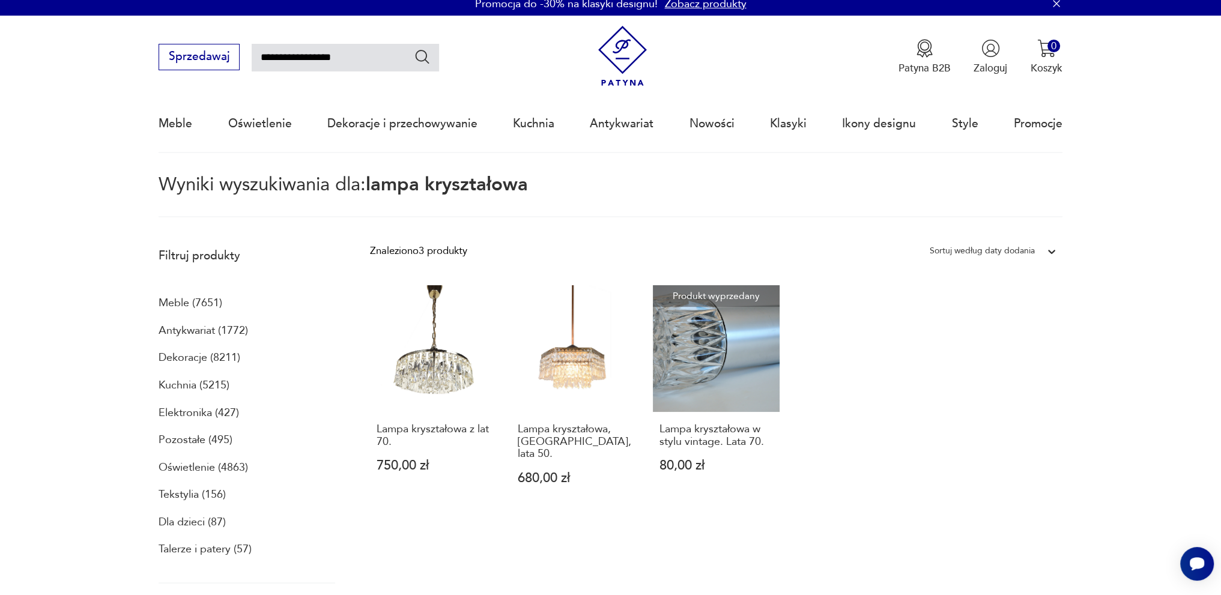
click at [265, 50] on input "**********" at bounding box center [345, 58] width 187 height 28
drag, startPoint x: 336, startPoint y: 58, endPoint x: 348, endPoint y: 59, distance: 12.1
click at [348, 59] on input "**********" at bounding box center [345, 58] width 187 height 28
type input "**********"
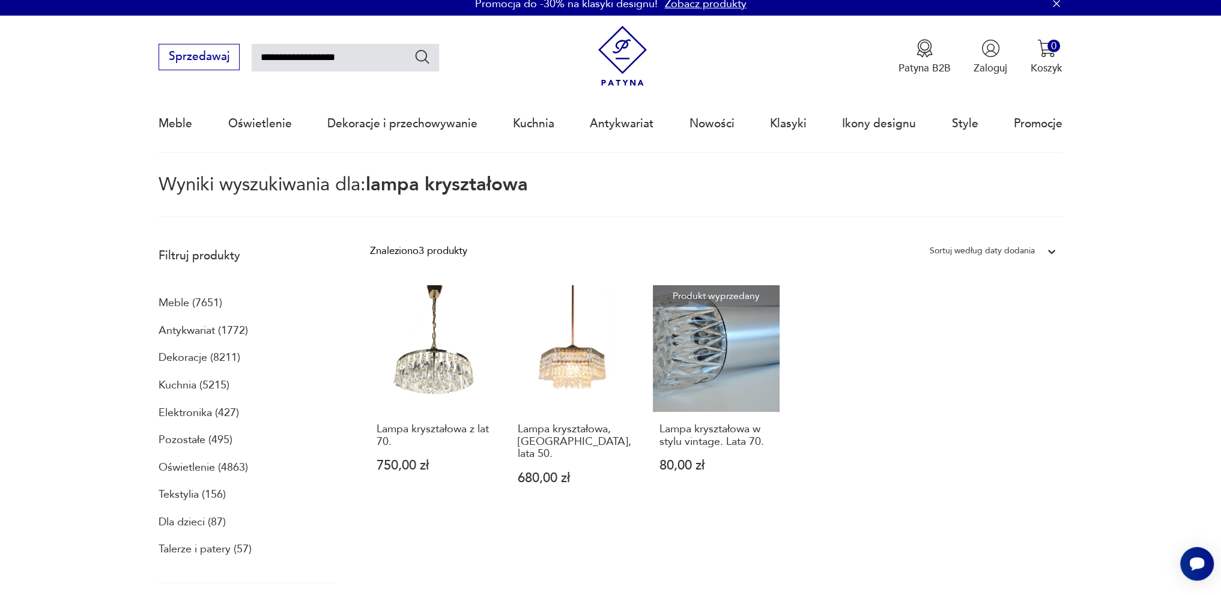
type input "**********"
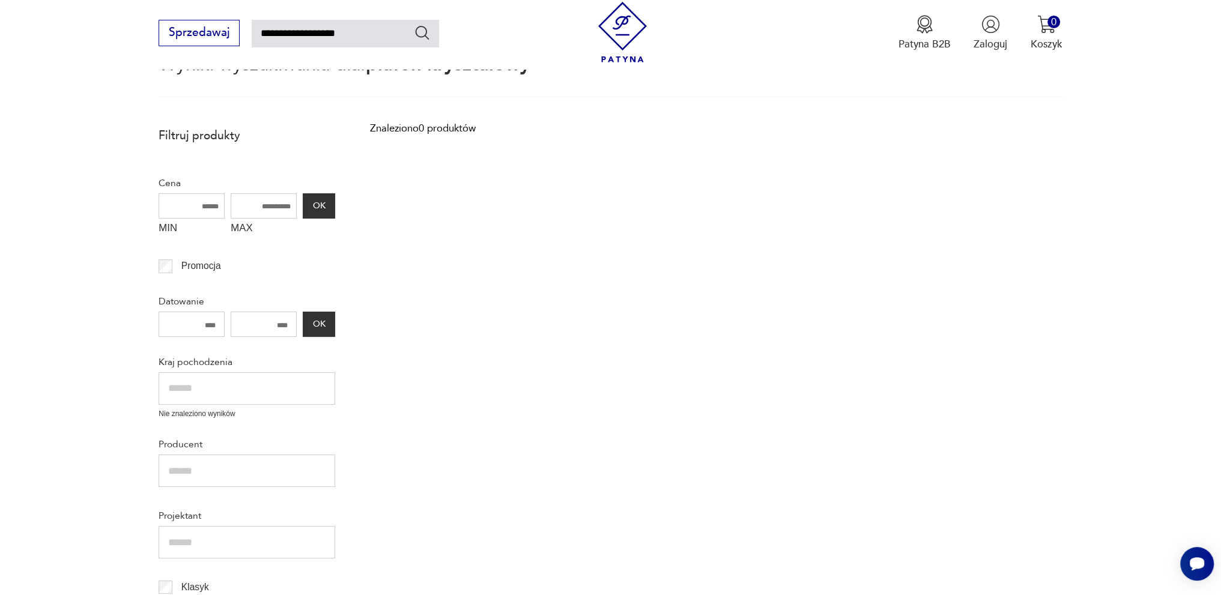
scroll to position [8, 0]
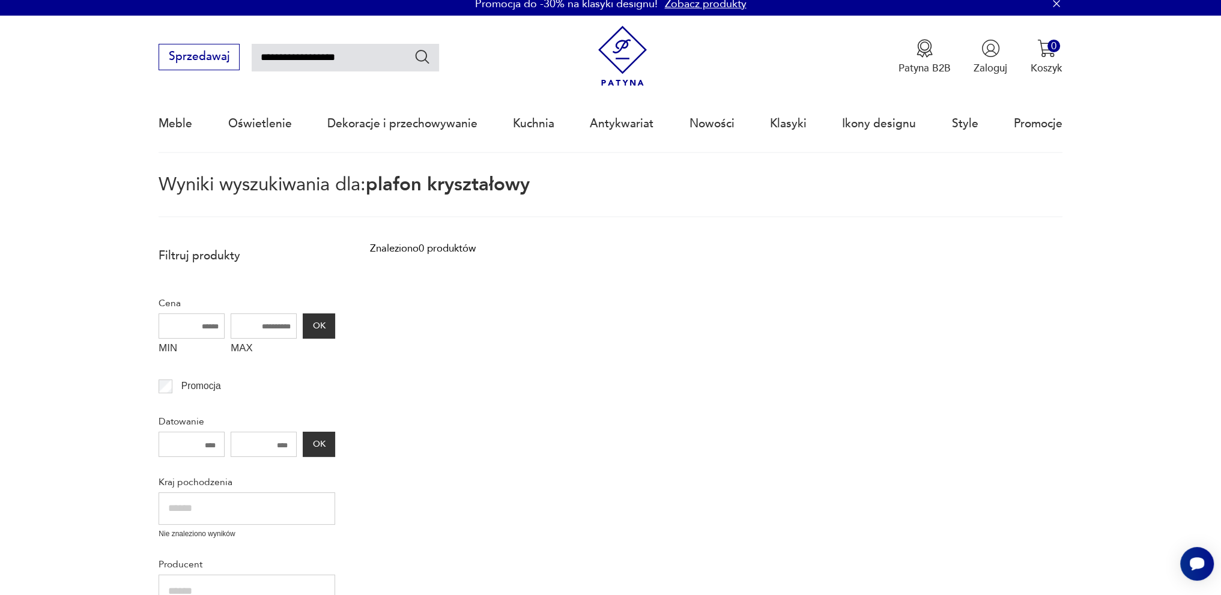
click at [283, 57] on input "**********" at bounding box center [345, 58] width 187 height 28
click at [283, 56] on input "**********" at bounding box center [345, 58] width 187 height 28
type input "**********"
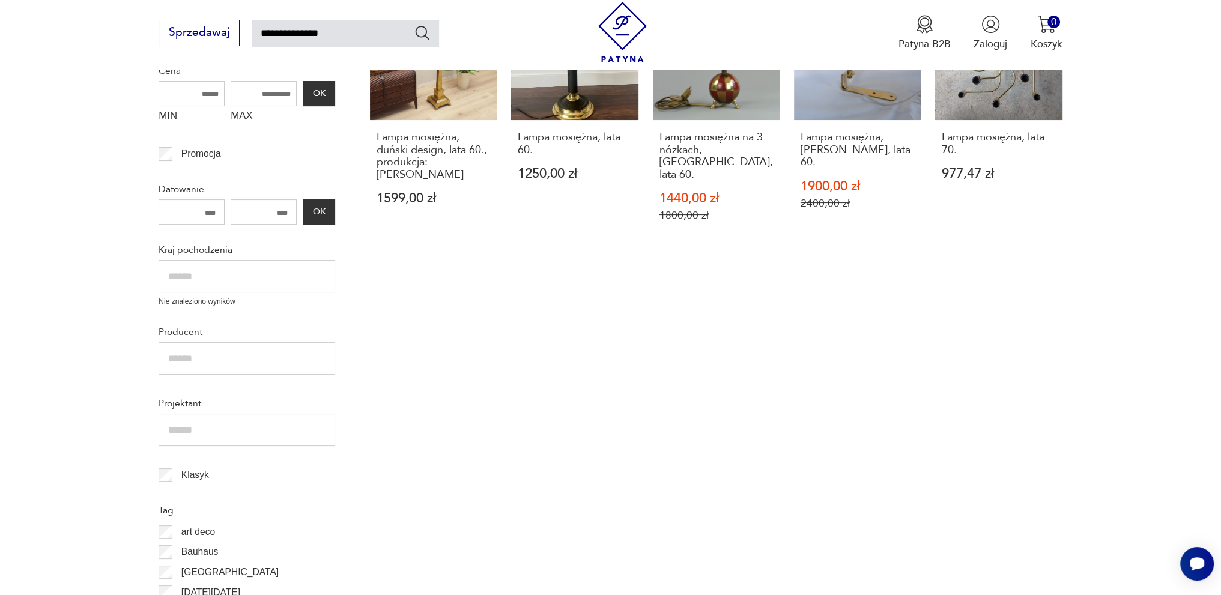
scroll to position [120, 0]
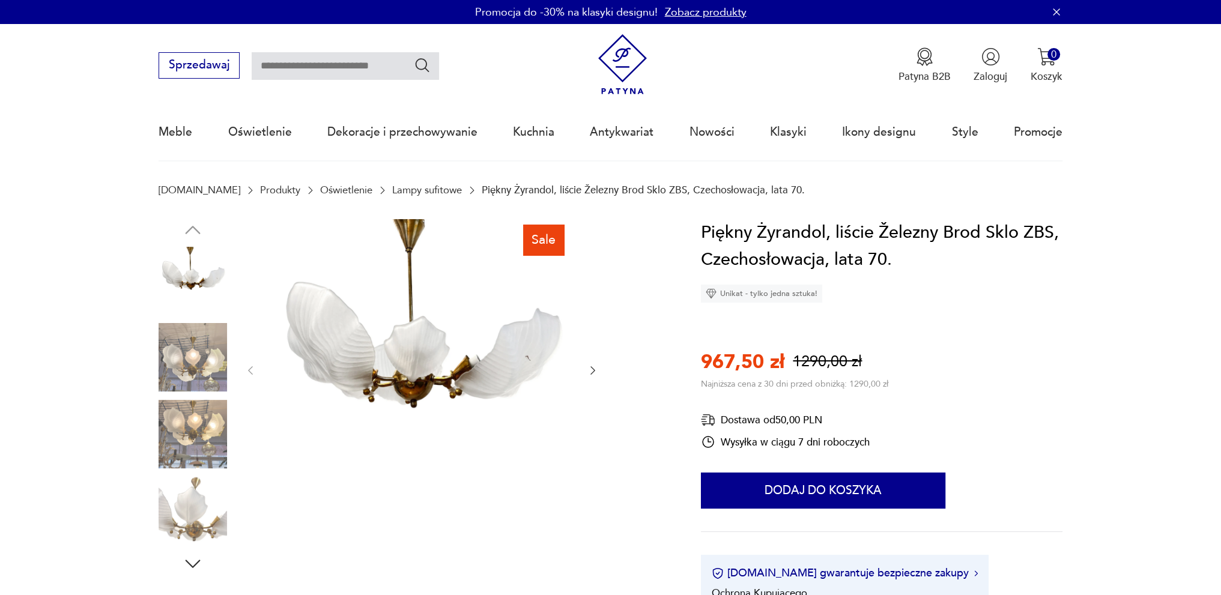
click at [590, 369] on icon "button" at bounding box center [593, 371] width 12 height 12
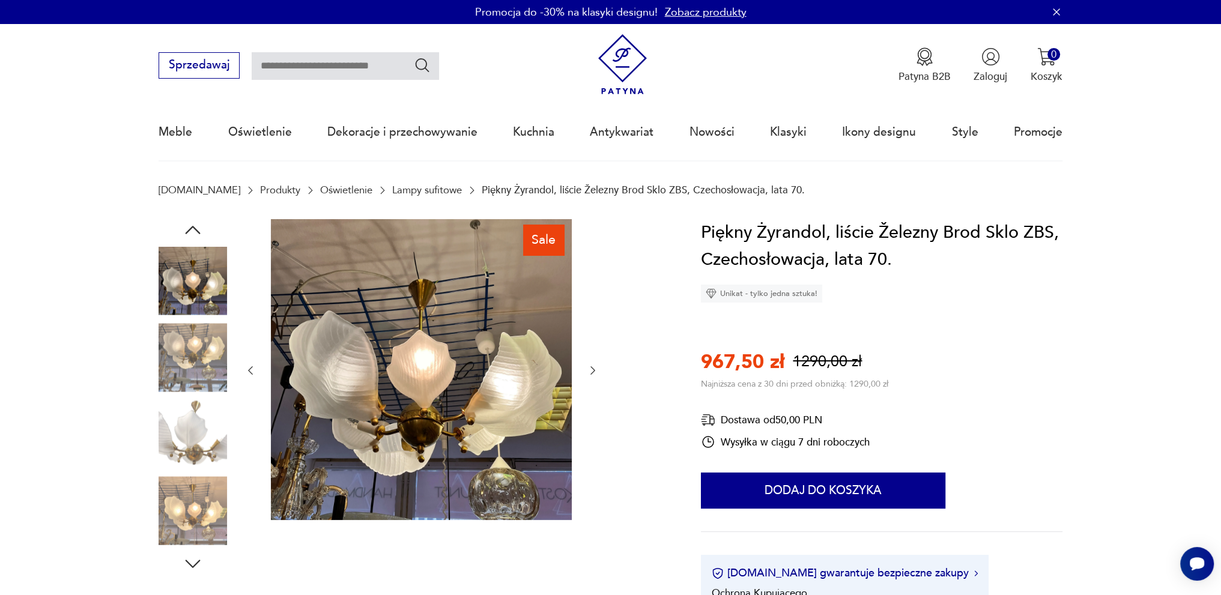
click at [589, 369] on icon "button" at bounding box center [593, 371] width 12 height 12
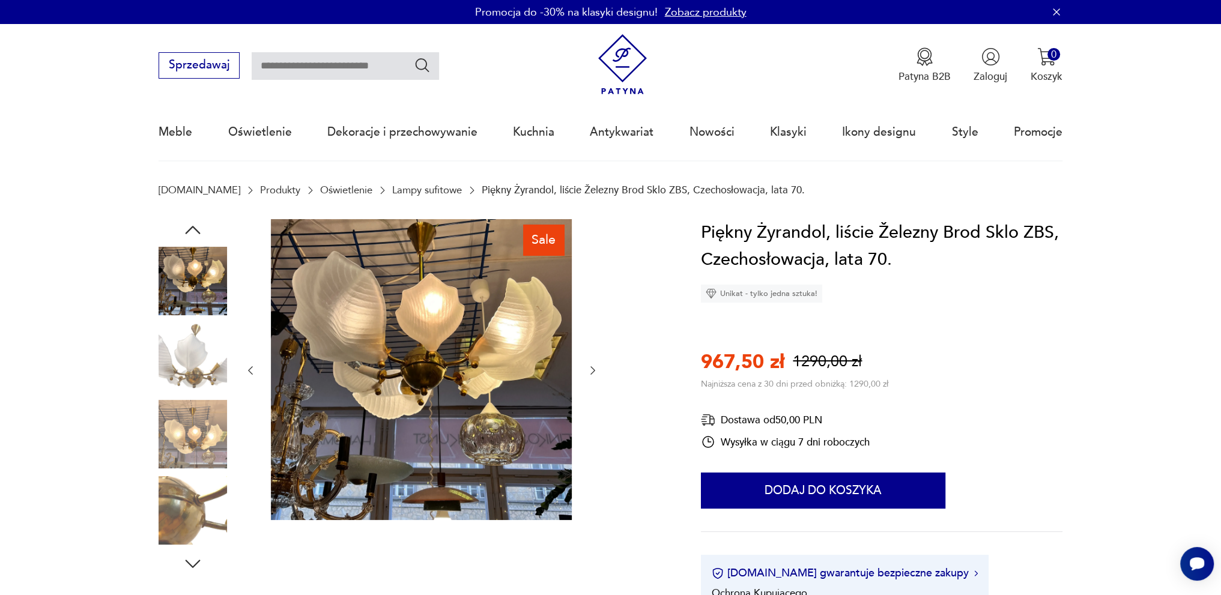
click at [591, 370] on icon "button" at bounding box center [593, 371] width 12 height 12
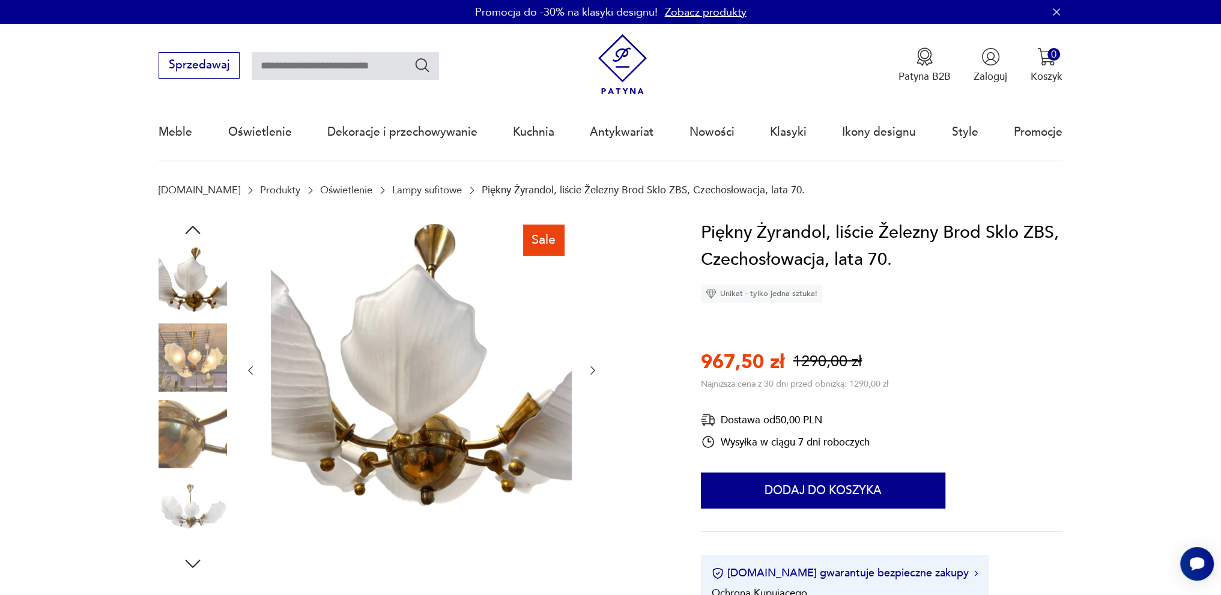
click at [591, 372] on icon "button" at bounding box center [593, 371] width 12 height 12
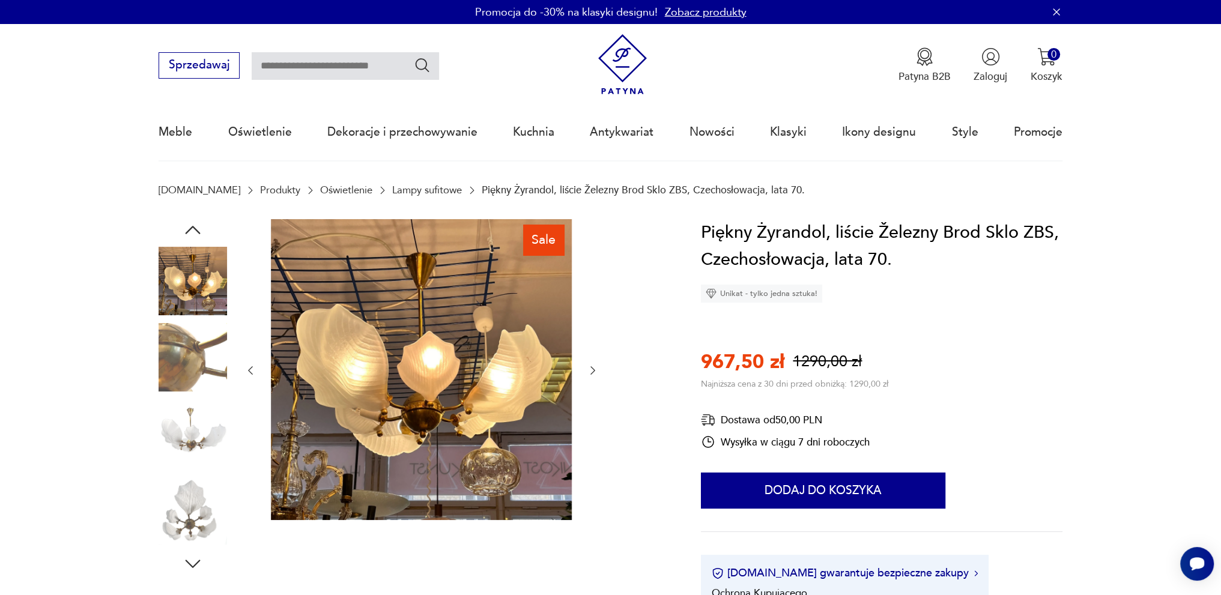
click at [591, 372] on icon "button" at bounding box center [593, 371] width 12 height 12
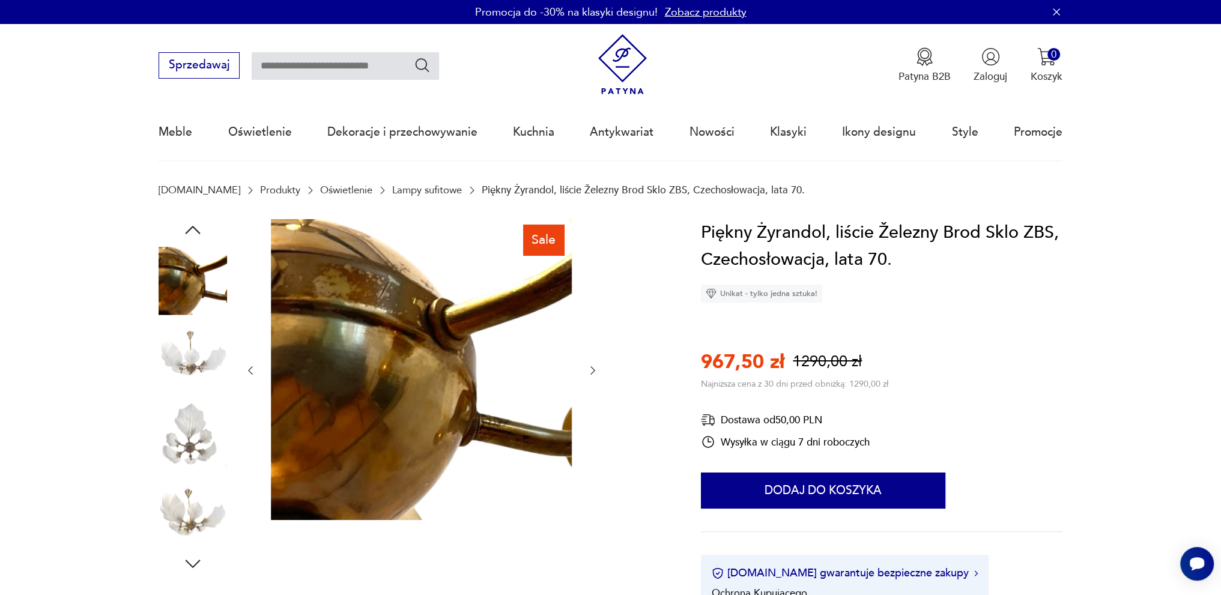
click at [592, 371] on icon "button" at bounding box center [593, 371] width 12 height 12
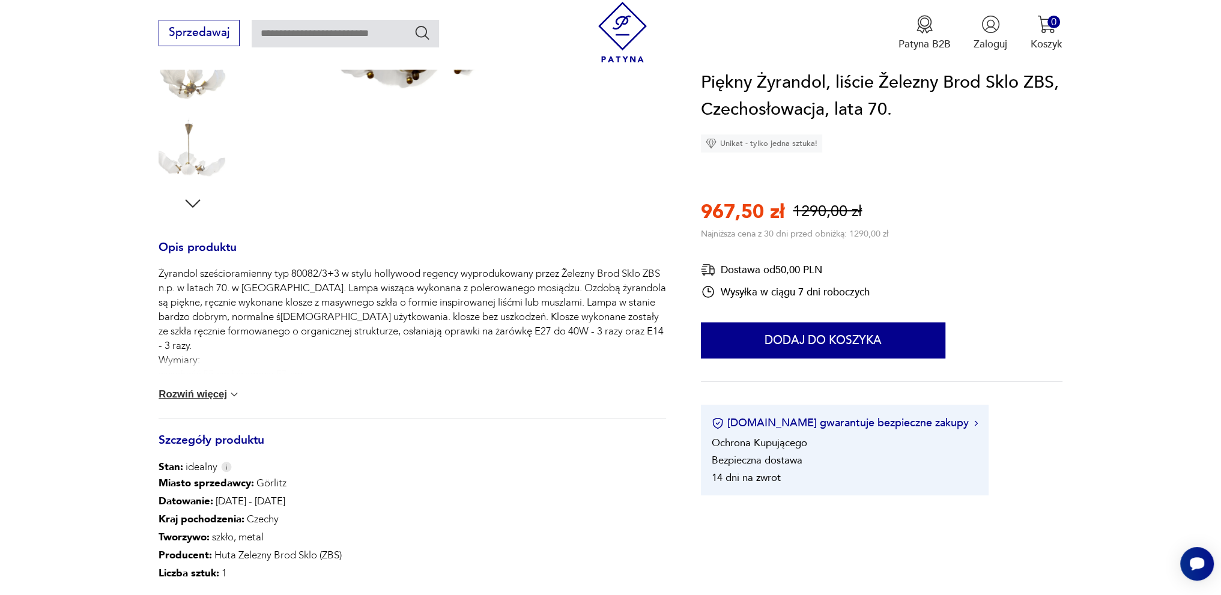
scroll to position [481, 0]
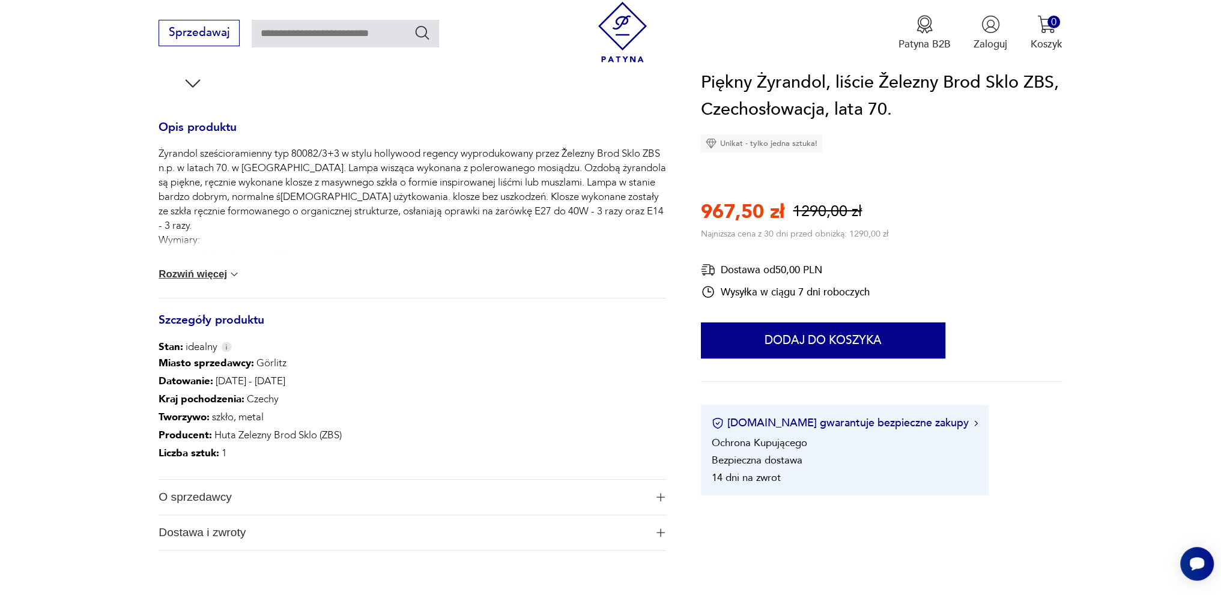
click at [227, 276] on button "Rozwiń więcej" at bounding box center [200, 275] width 82 height 12
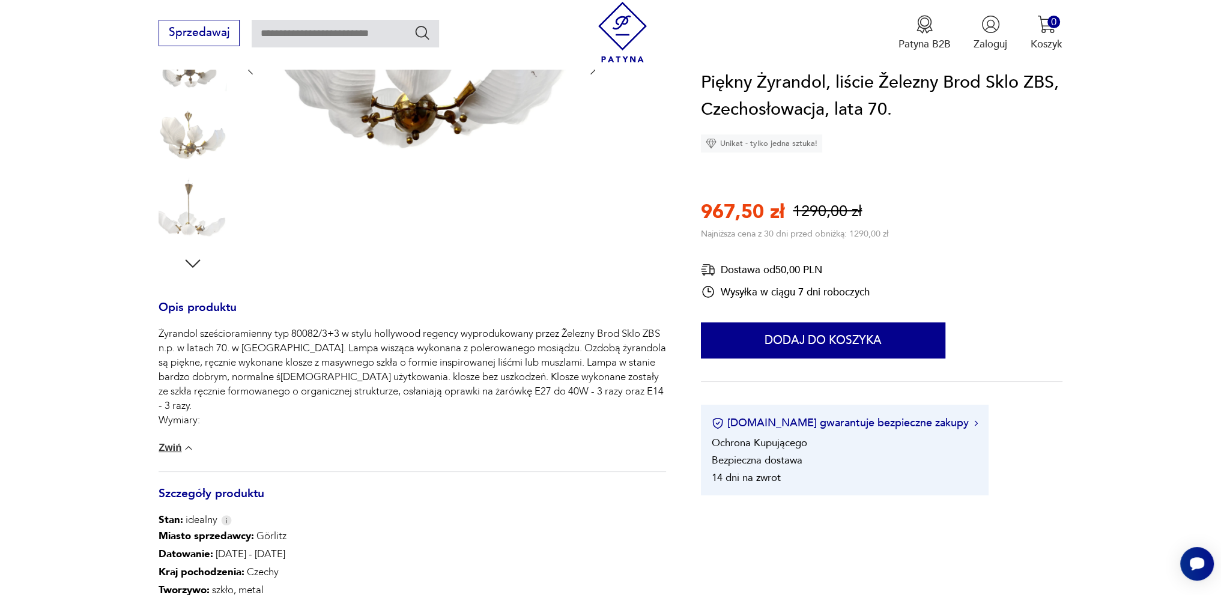
scroll to position [120, 0]
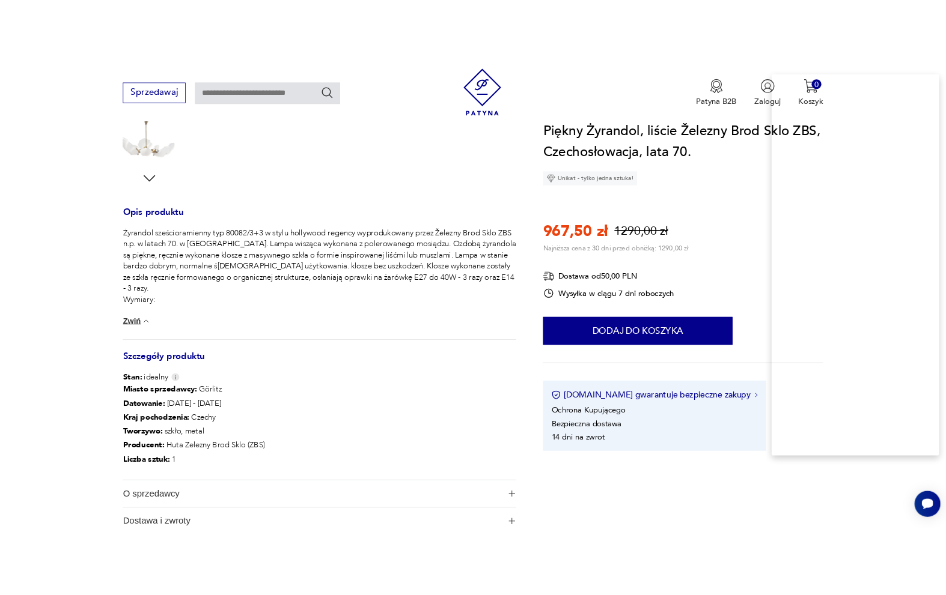
scroll to position [180, 0]
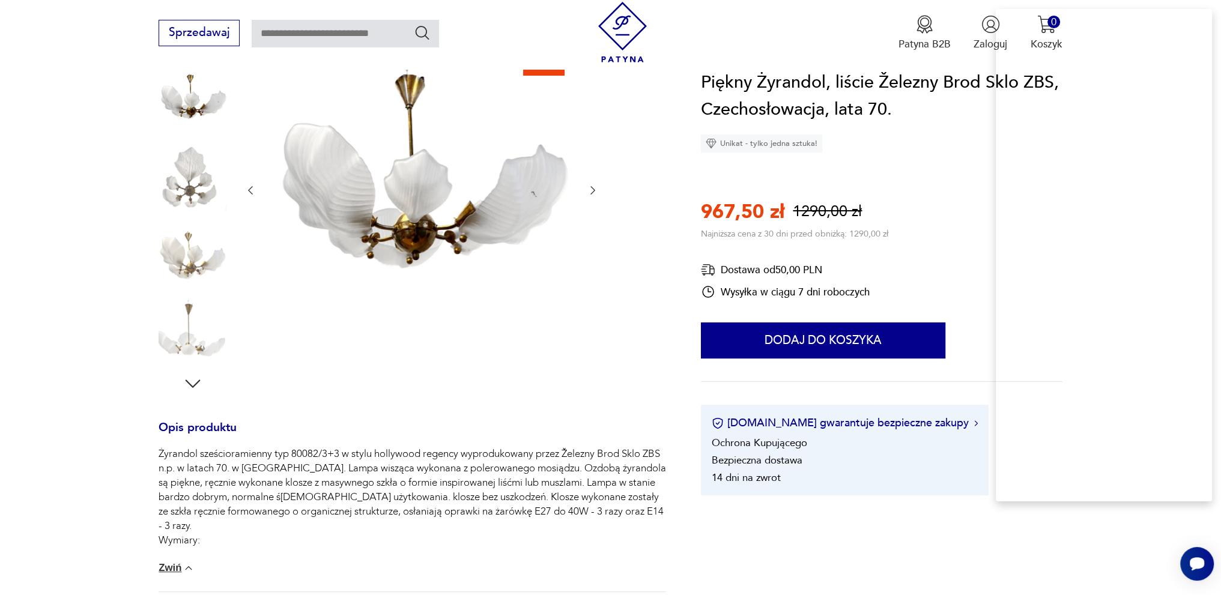
drag, startPoint x: 364, startPoint y: 187, endPoint x: 643, endPoint y: 430, distance: 369.6
click at [643, 432] on h3 "Opis produktu" at bounding box center [413, 436] width 508 height 24
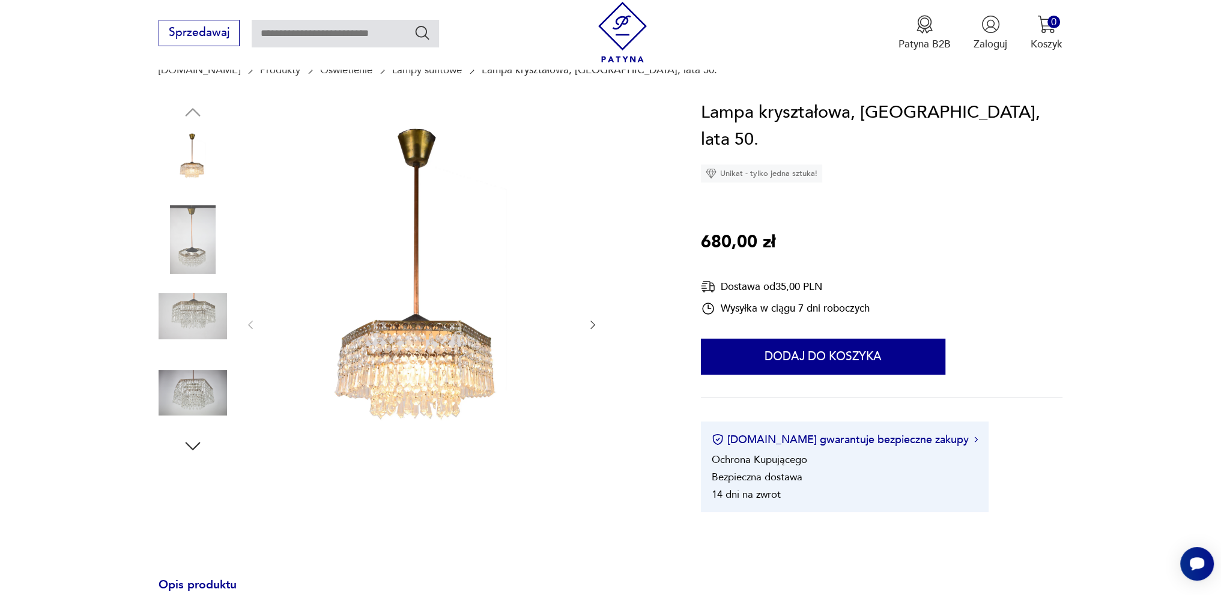
click at [591, 324] on icon "button" at bounding box center [593, 325] width 12 height 12
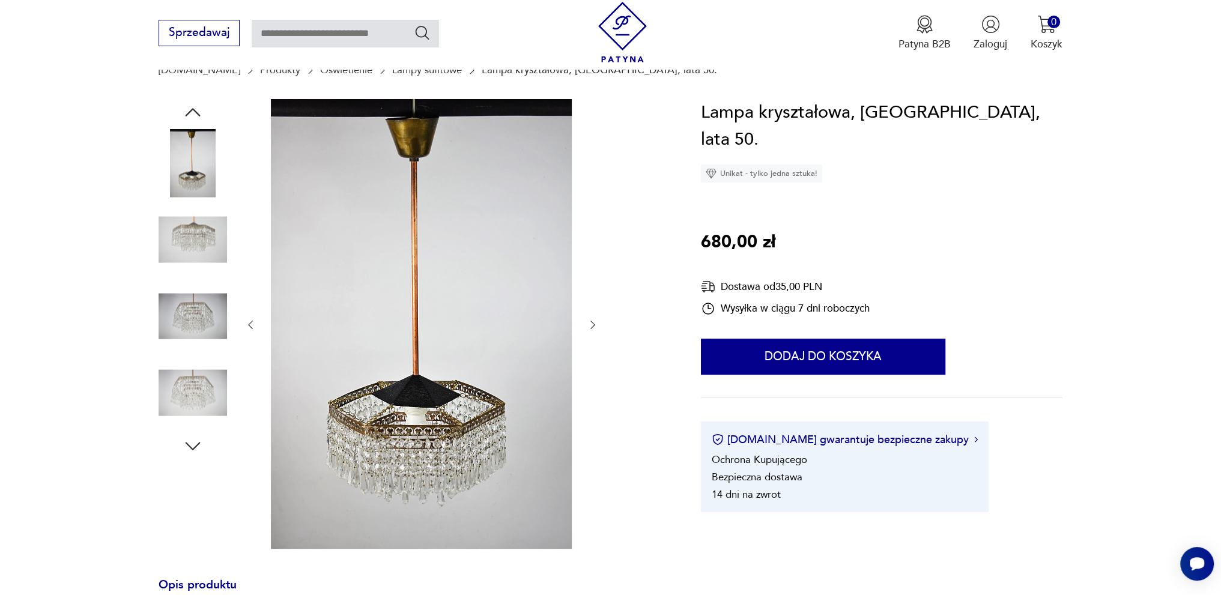
click at [591, 324] on icon "button" at bounding box center [593, 325] width 12 height 12
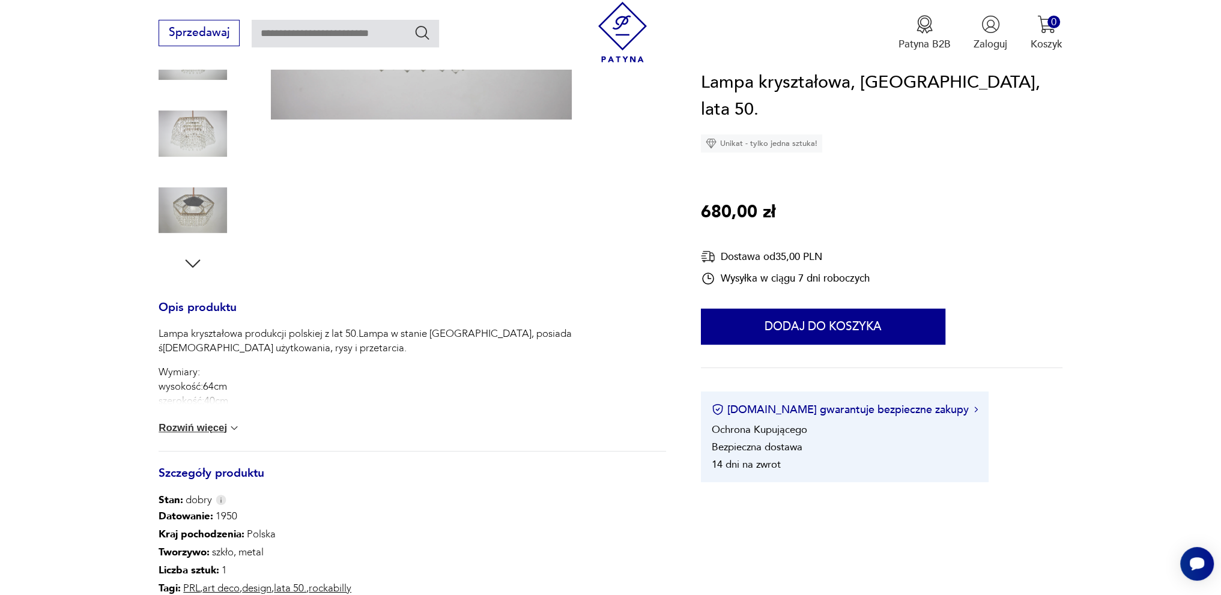
scroll to position [421, 0]
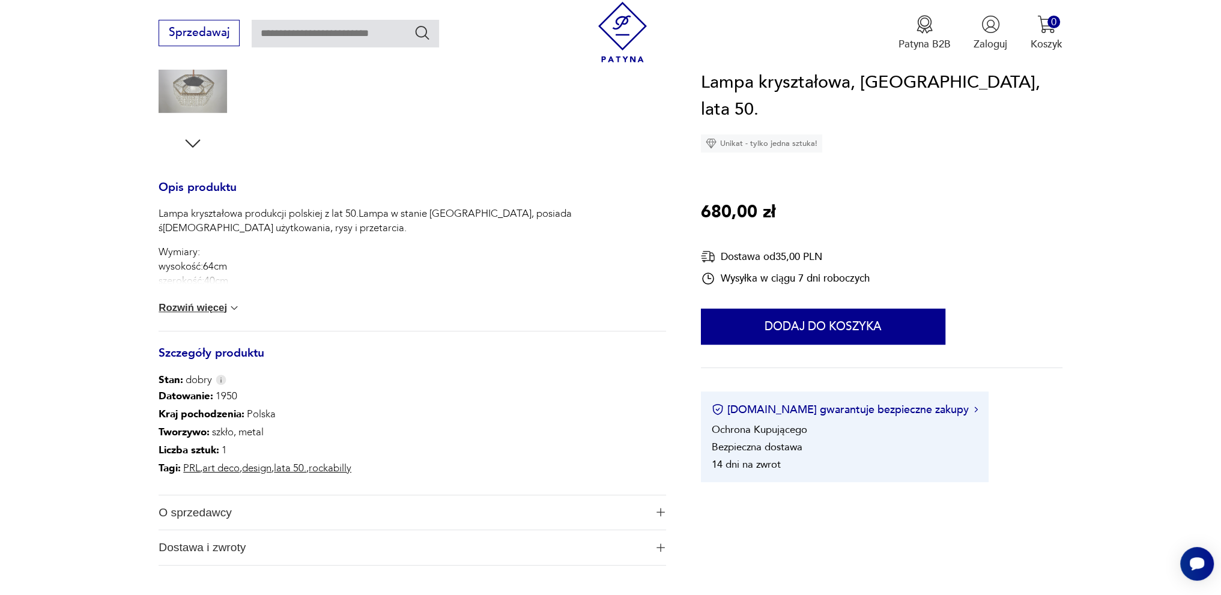
click at [236, 308] on img at bounding box center [234, 308] width 12 height 12
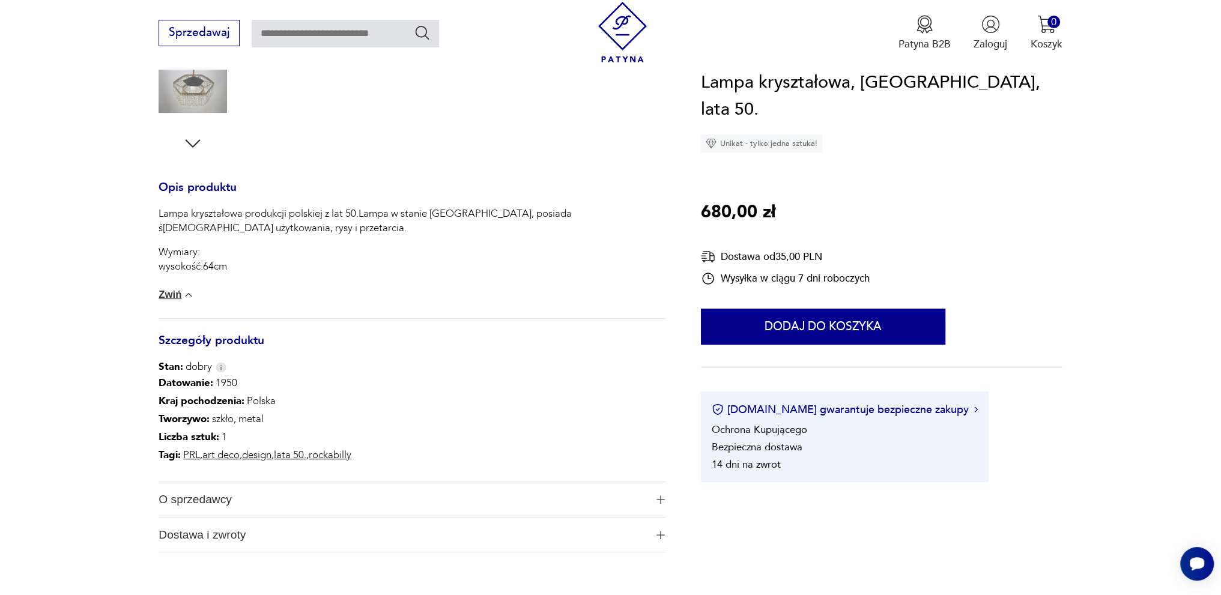
scroll to position [180, 0]
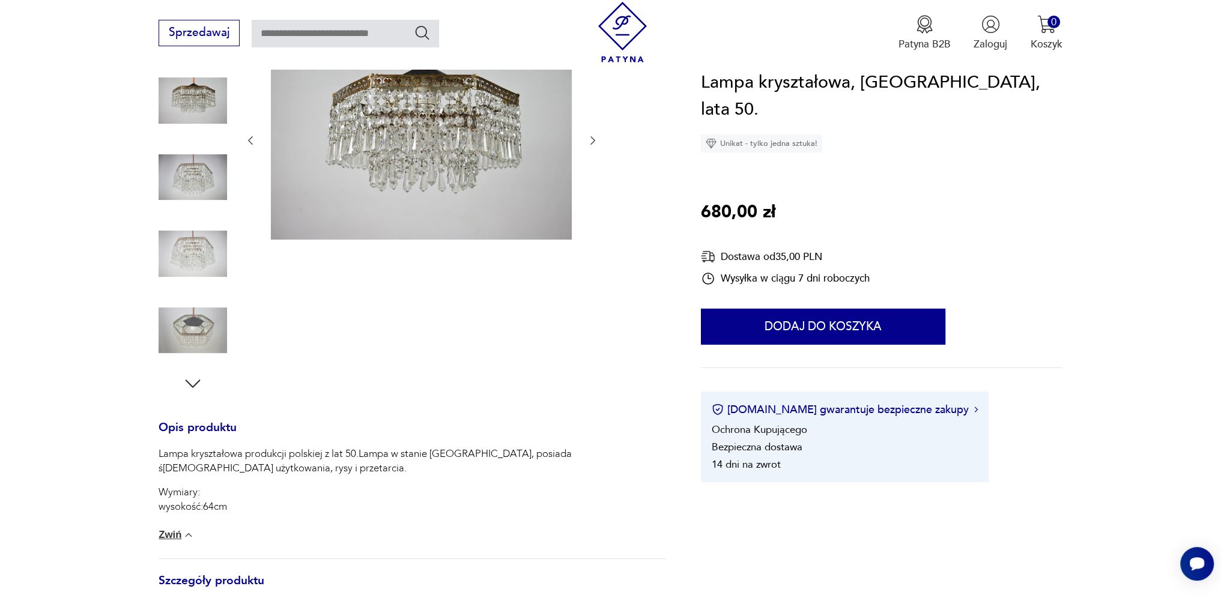
click at [195, 245] on img at bounding box center [193, 254] width 68 height 68
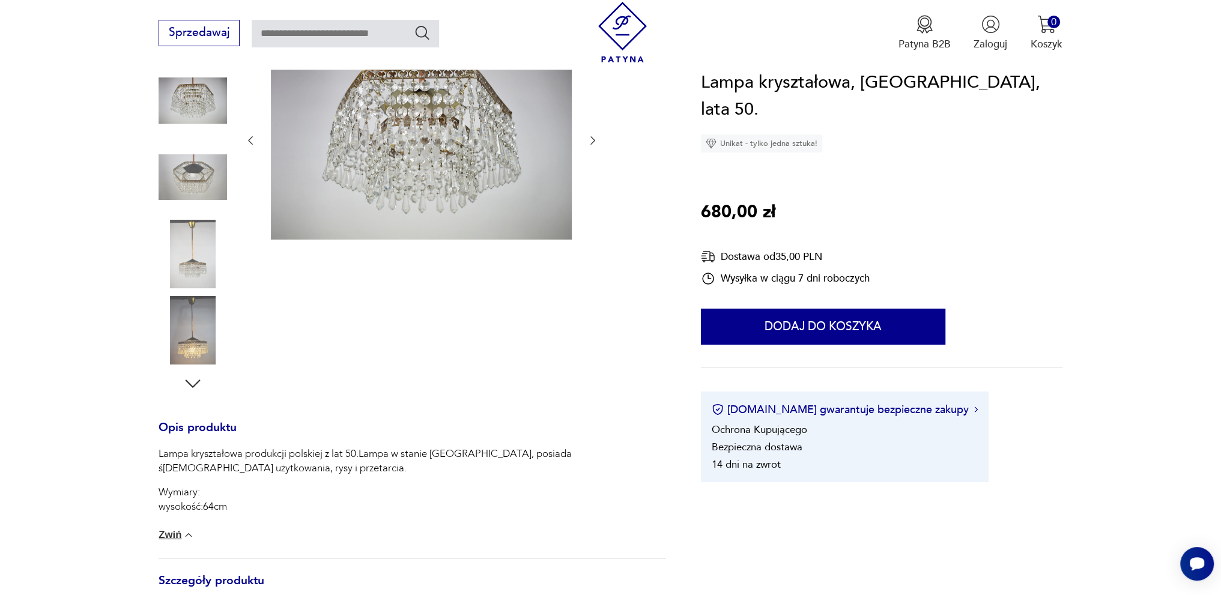
click at [195, 317] on img at bounding box center [193, 330] width 68 height 68
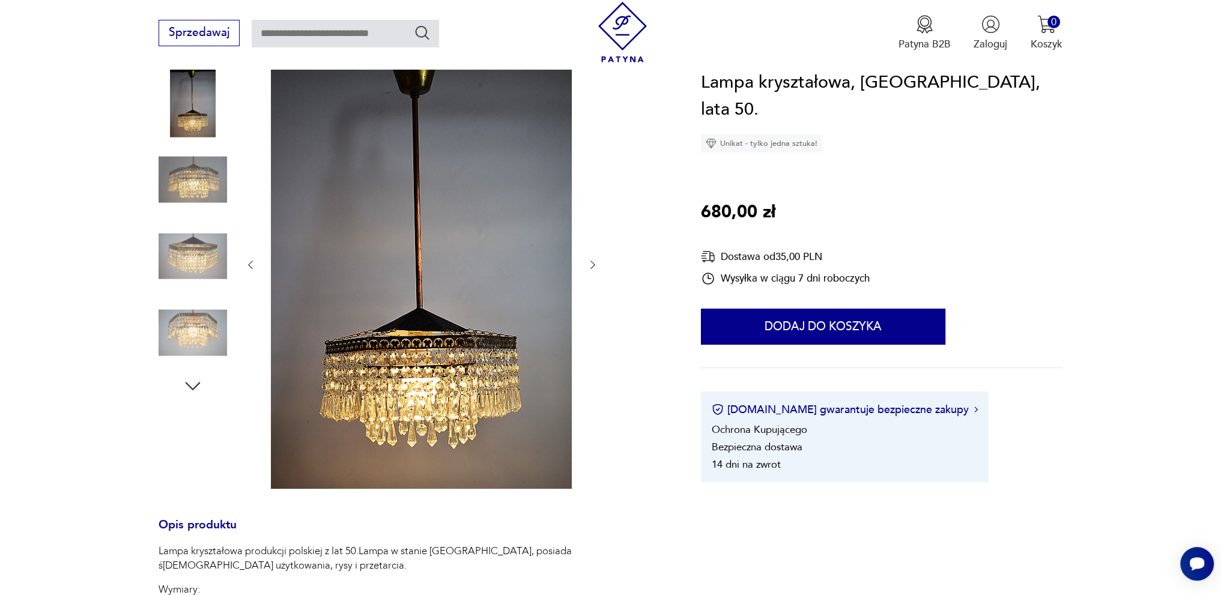
click at [197, 376] on icon "button" at bounding box center [193, 386] width 22 height 22
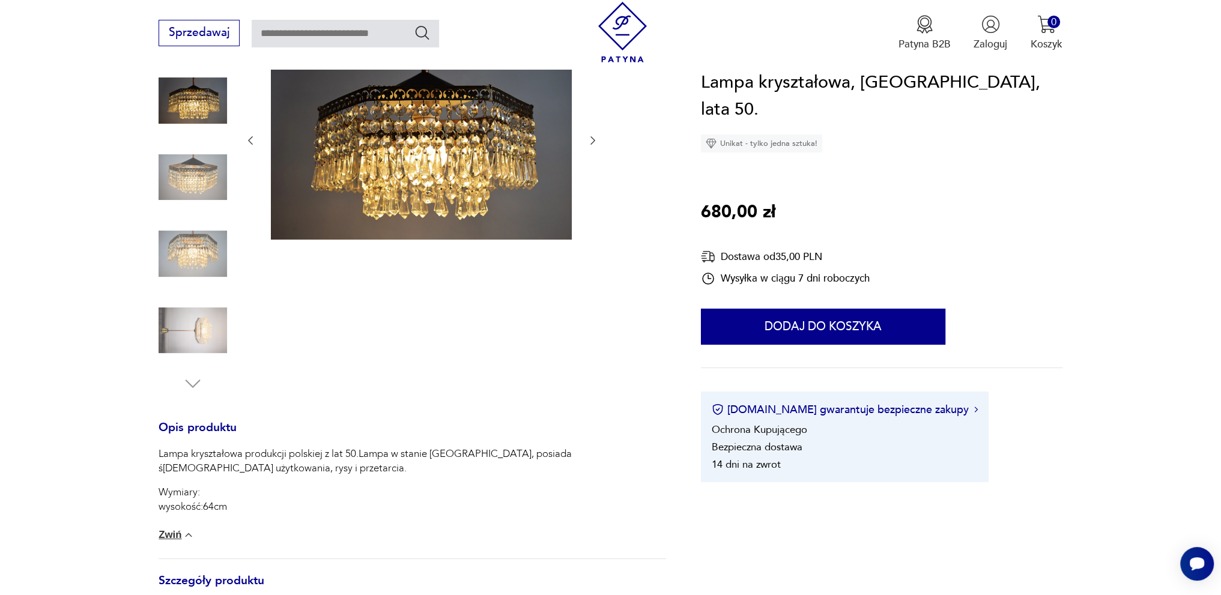
click at [193, 329] on img at bounding box center [193, 330] width 68 height 68
